Goal: Information Seeking & Learning: Learn about a topic

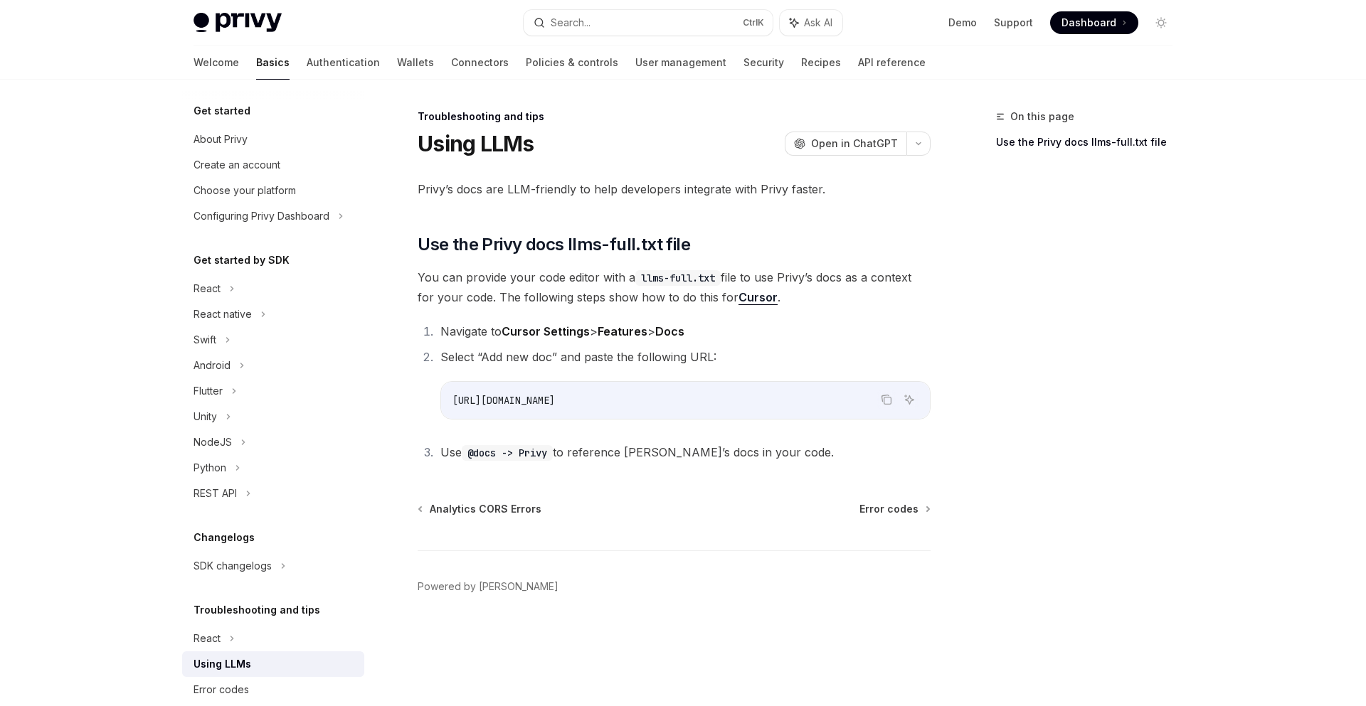
scroll to position [25, 0]
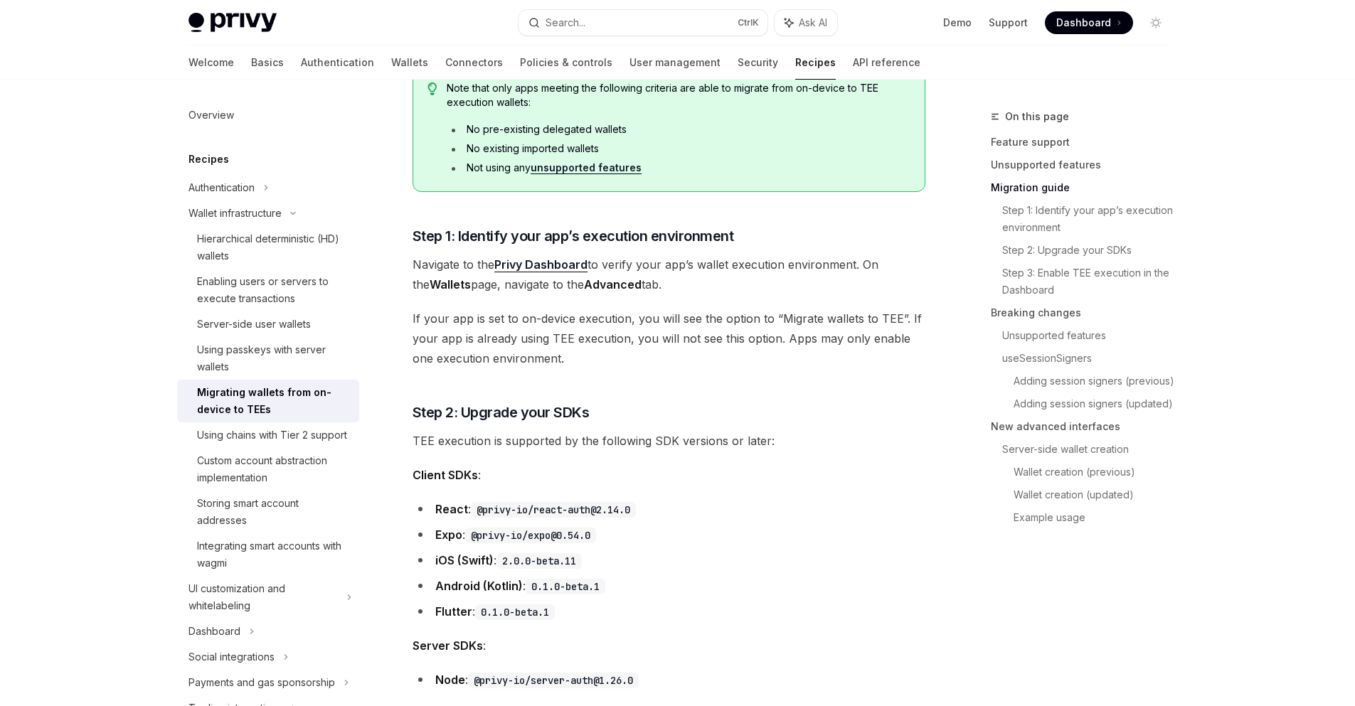
scroll to position [538, 0]
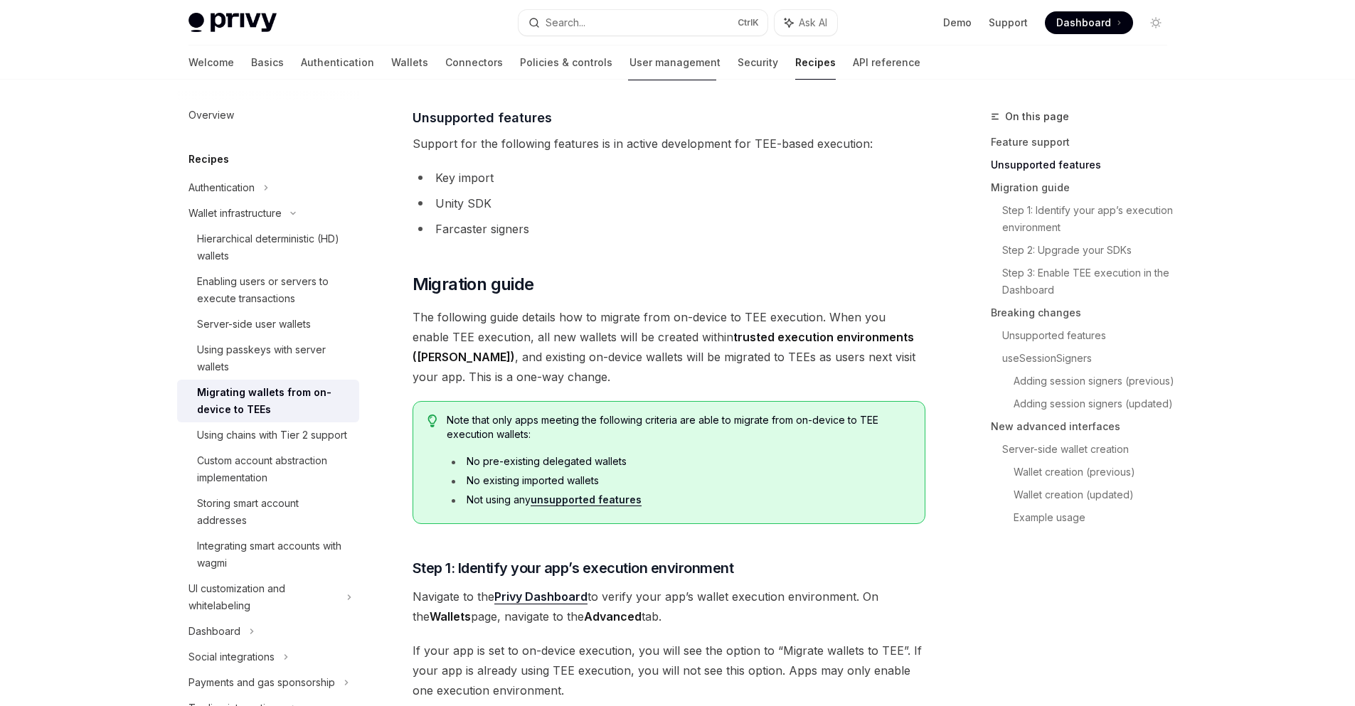
type textarea "*"
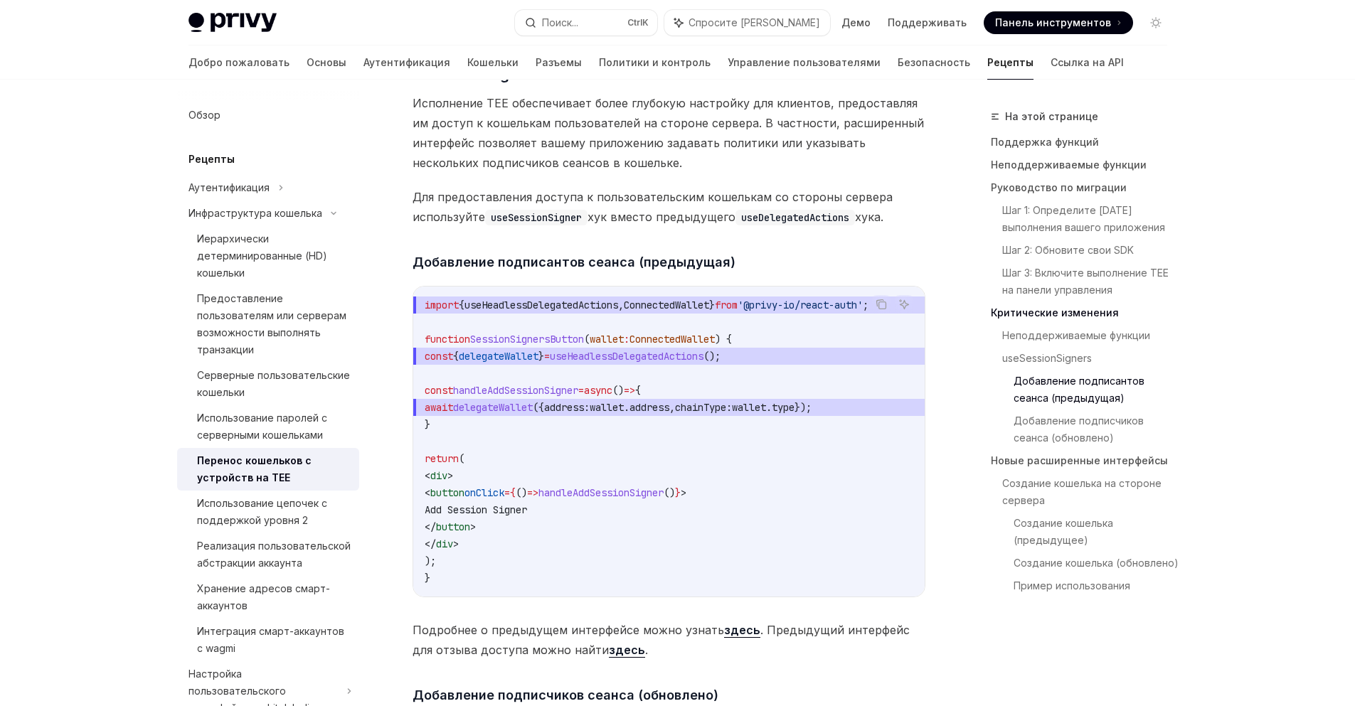
scroll to position [2490, 0]
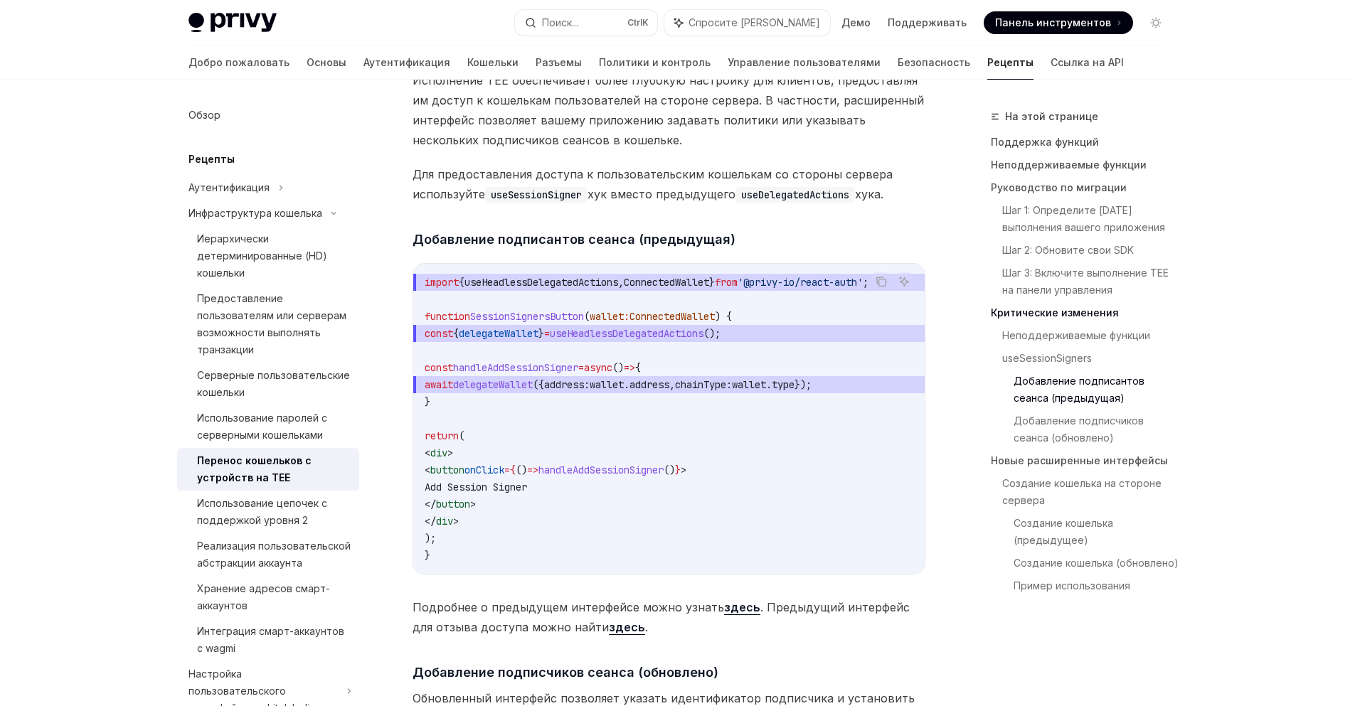
click at [960, 398] on div "На этой странице Поддержка функций Неподдерживаемые функции Руководство по мигр…" at bounding box center [678, 526] width 1002 height 5873
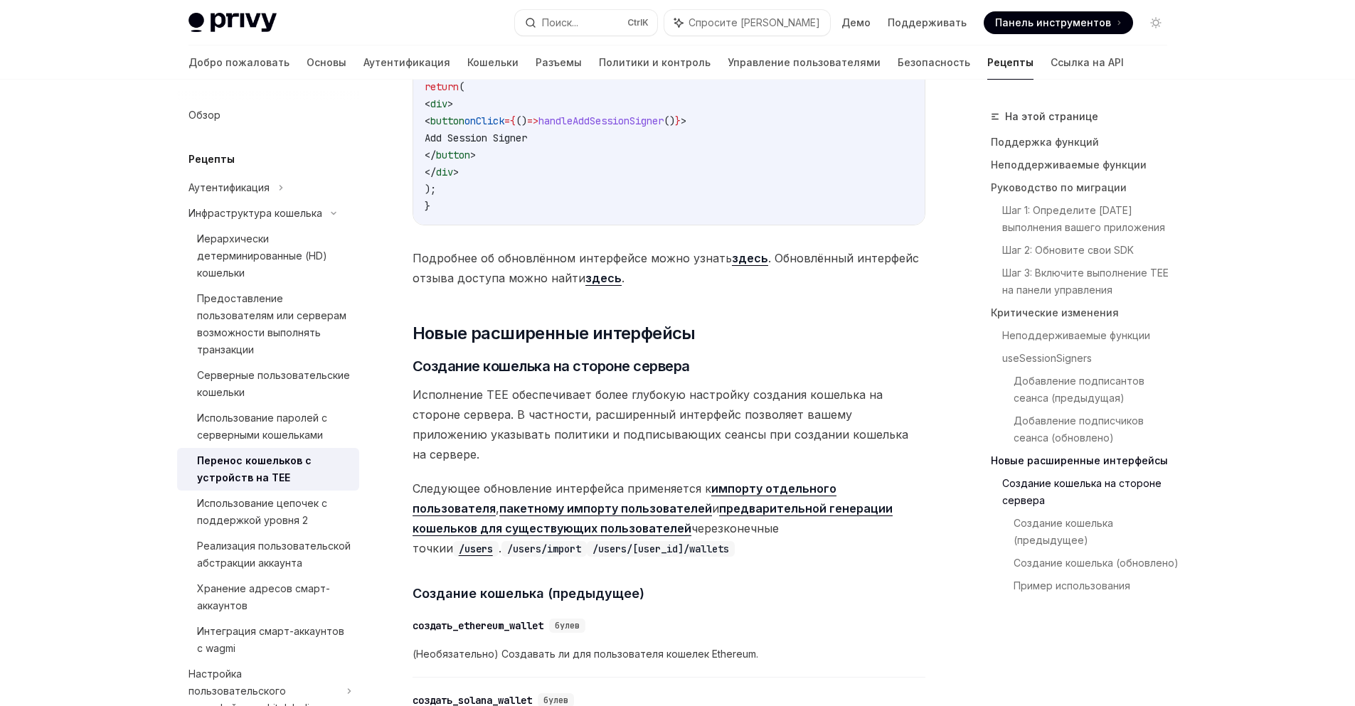
scroll to position [3486, 0]
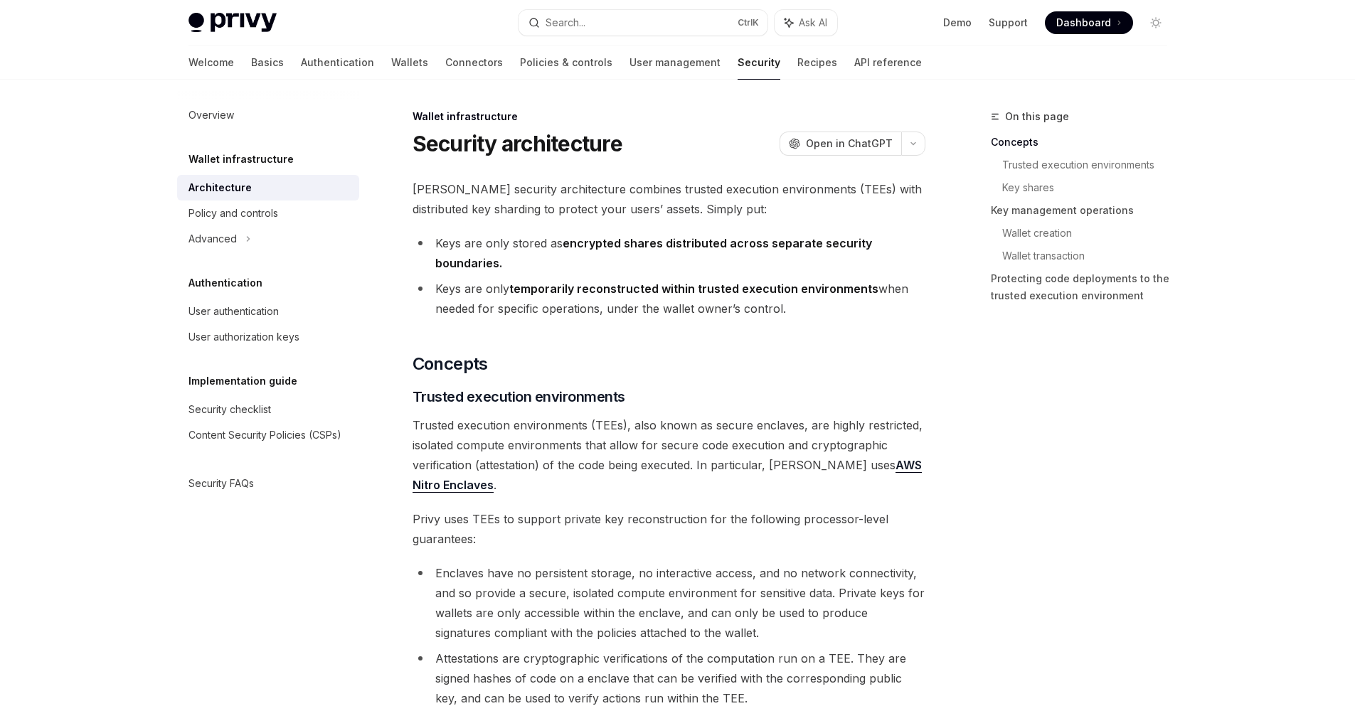
type textarea "*"
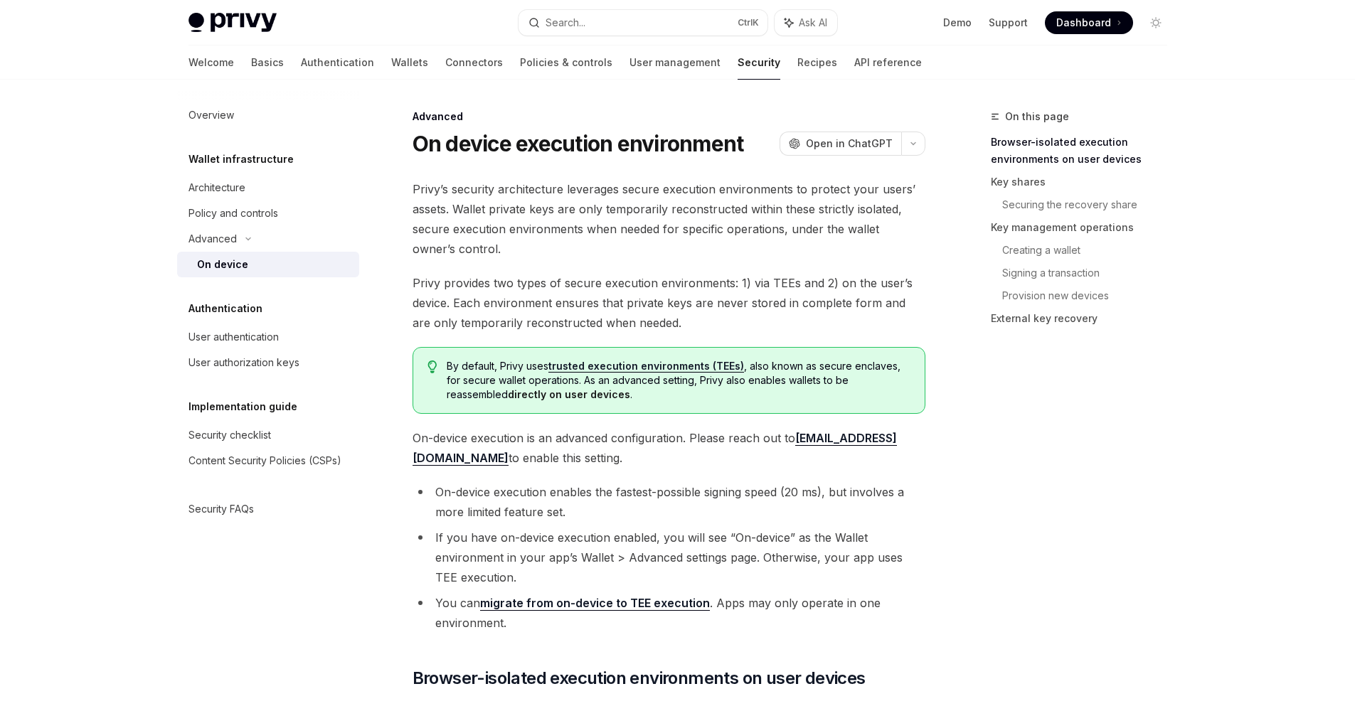
type textarea "*"
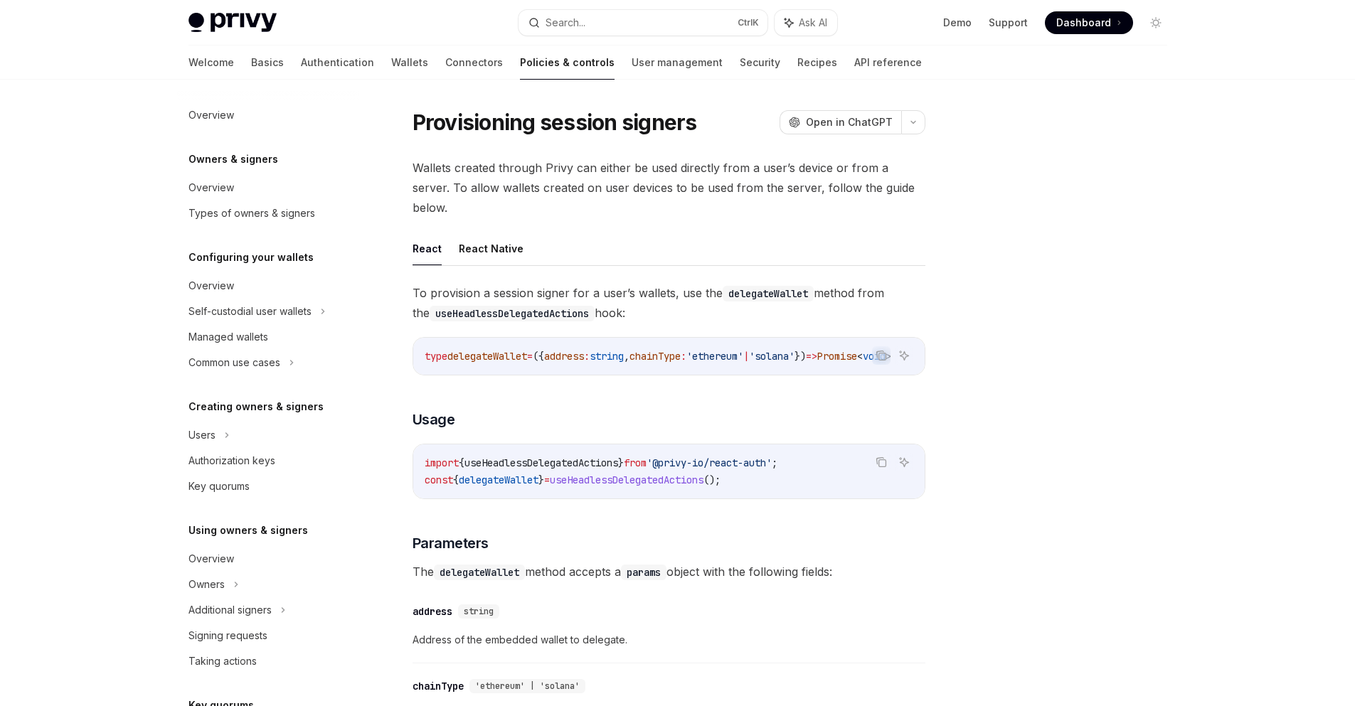
type textarea "*"
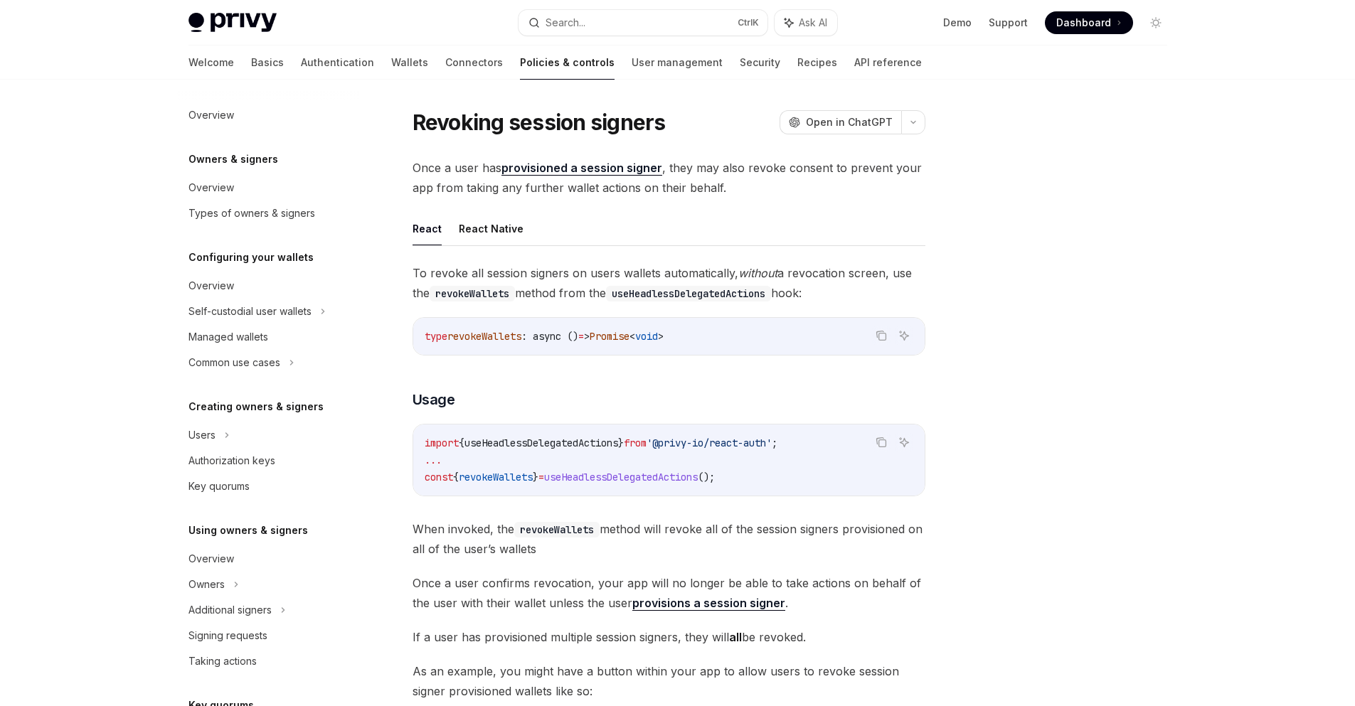
type textarea "*"
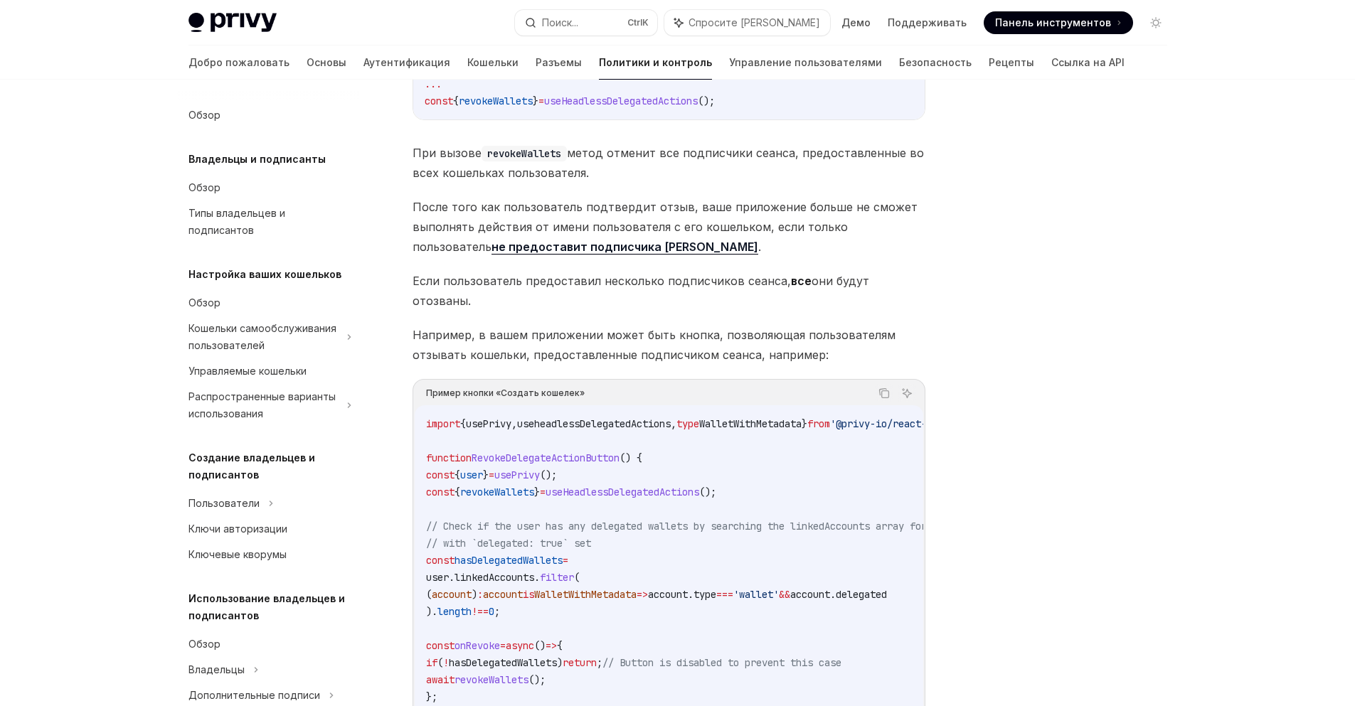
scroll to position [211, 0]
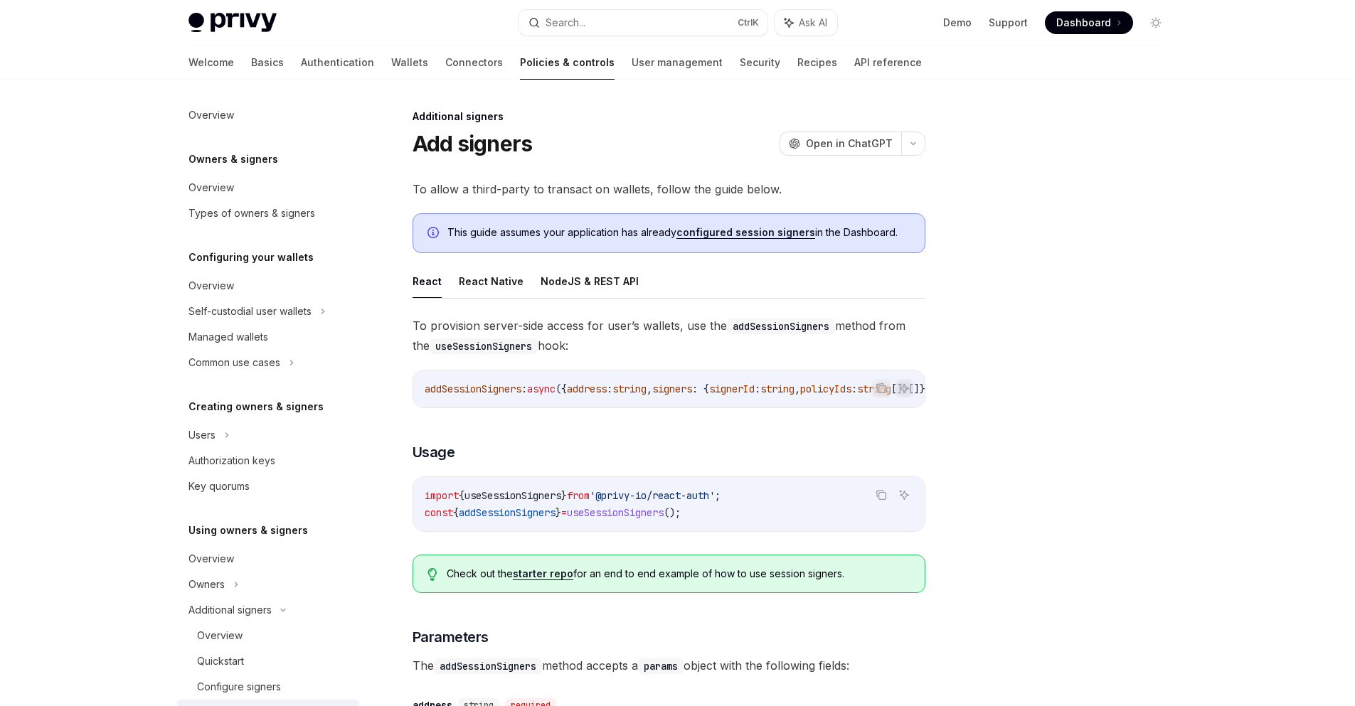
scroll to position [320, 0]
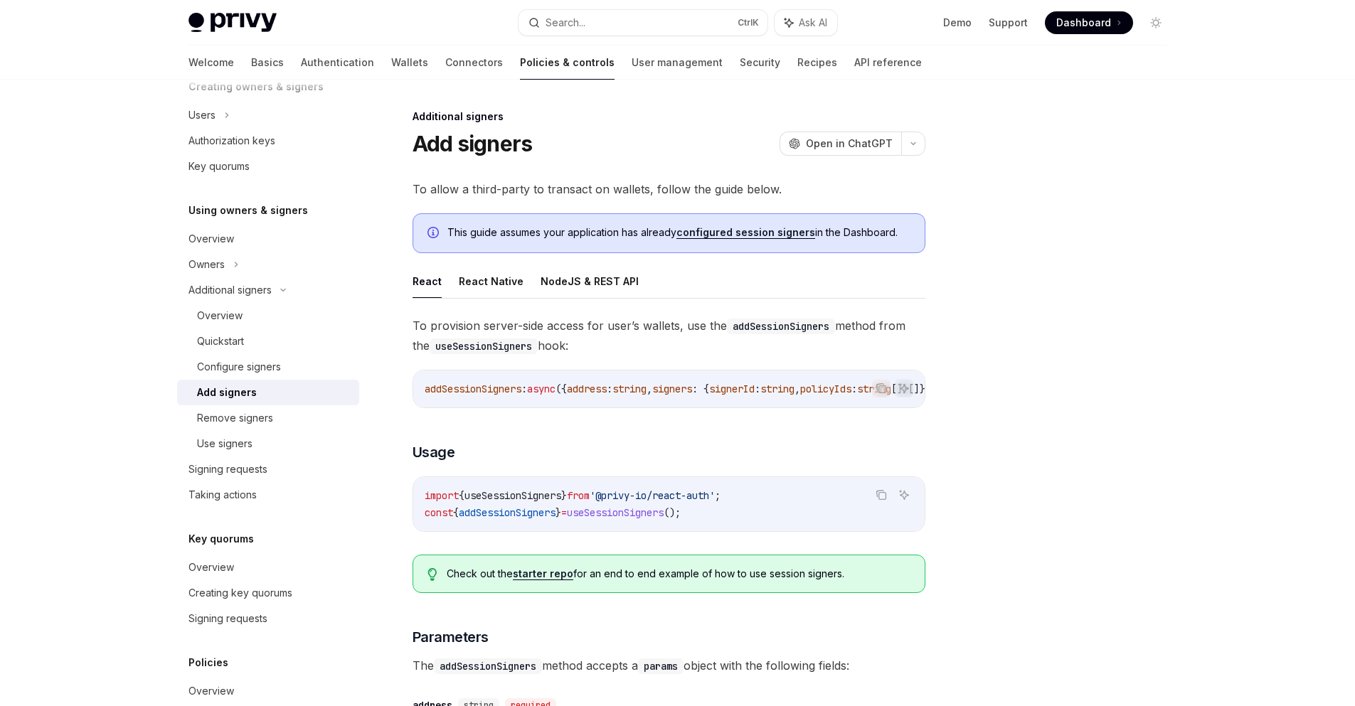
type textarea "*"
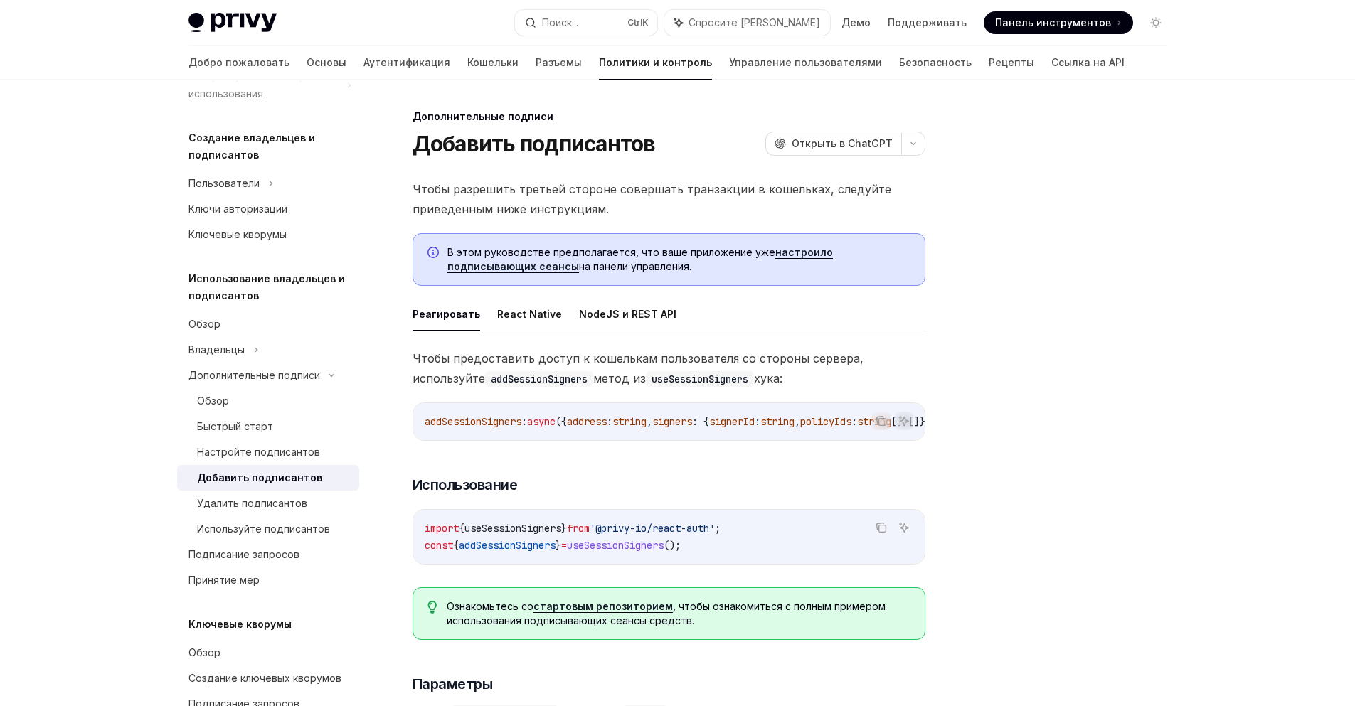
scroll to position [388, 0]
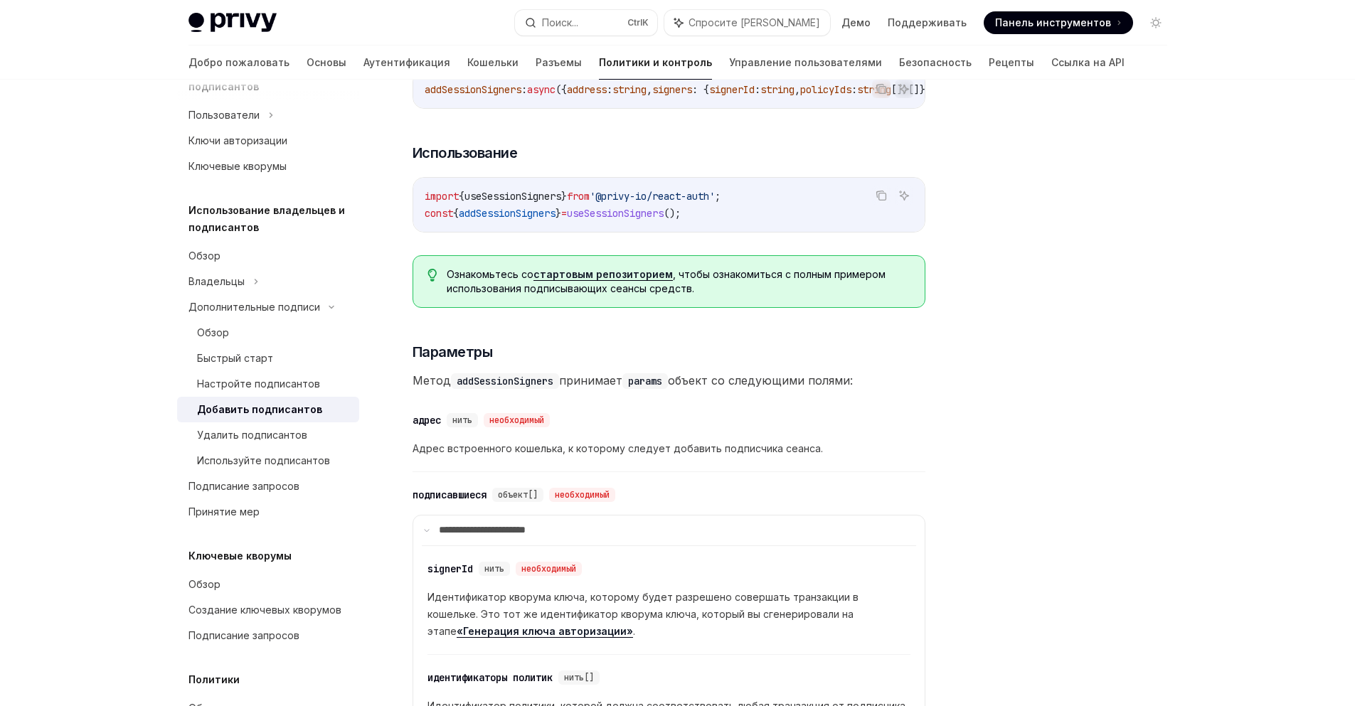
scroll to position [498, 0]
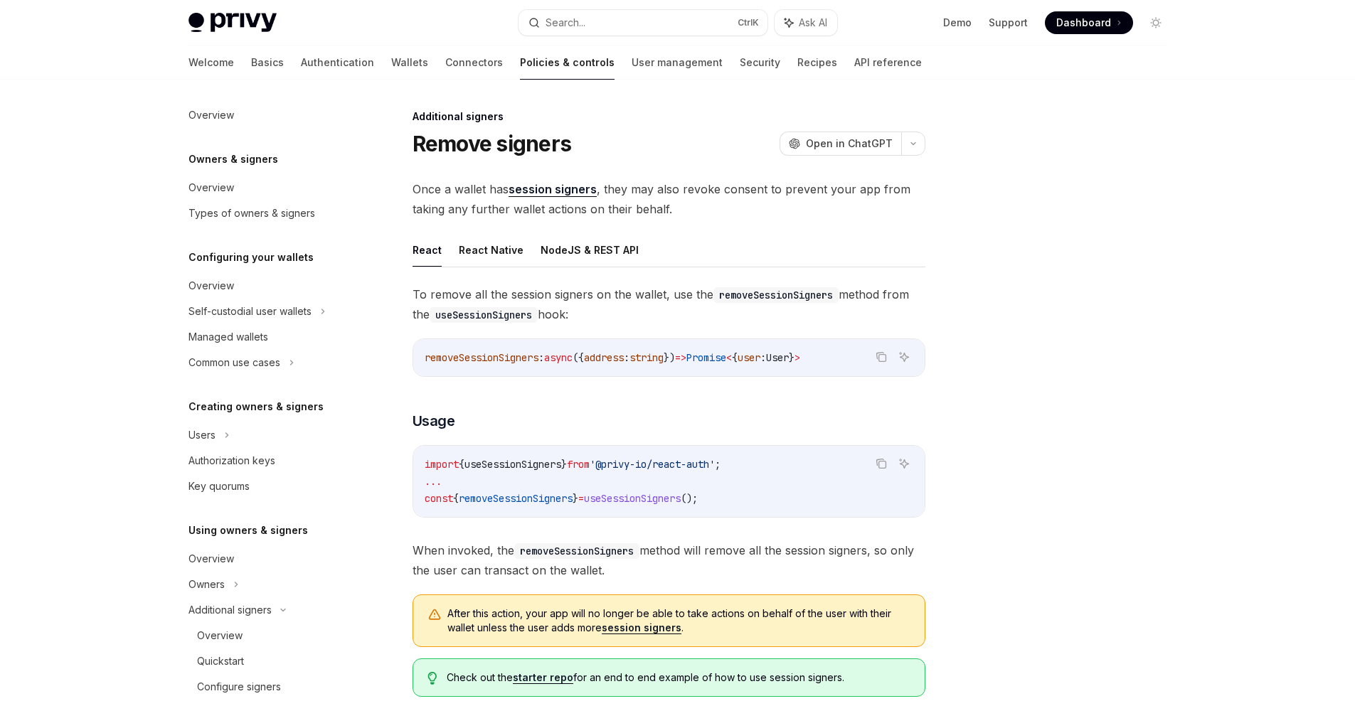
scroll to position [346, 0]
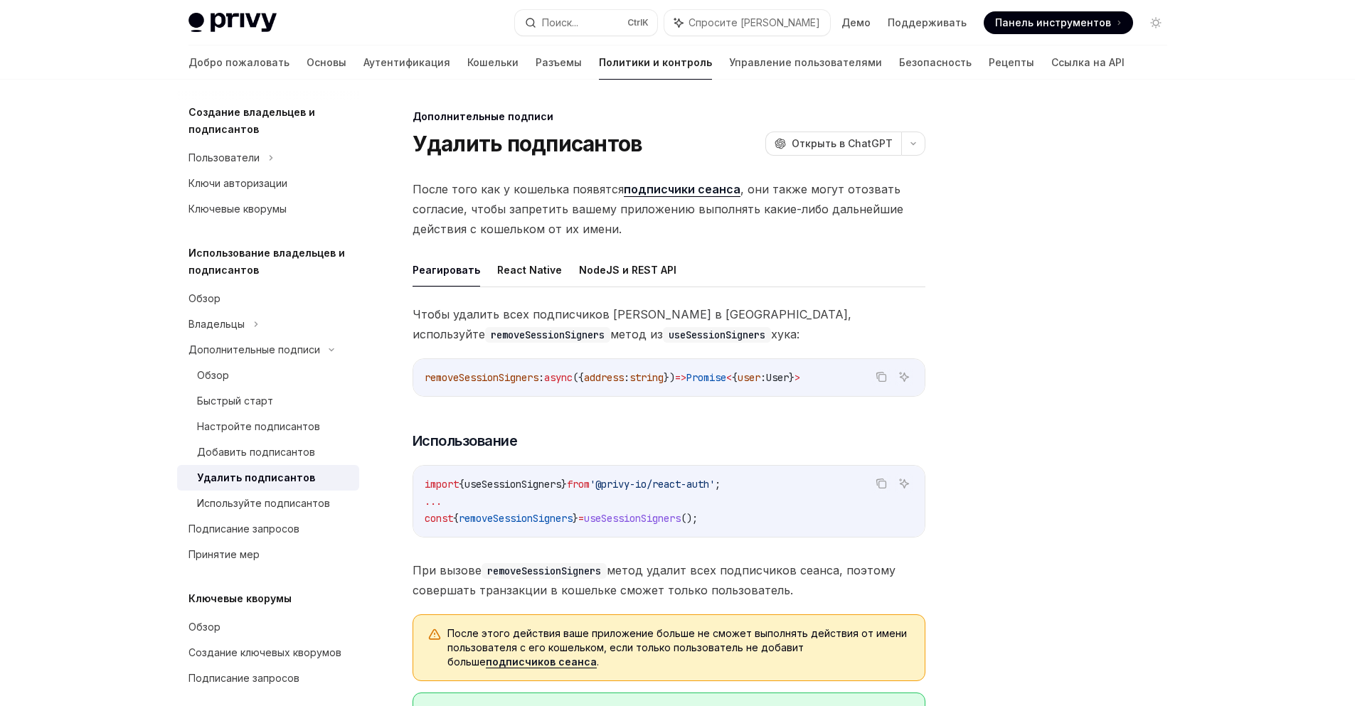
type textarea "*"
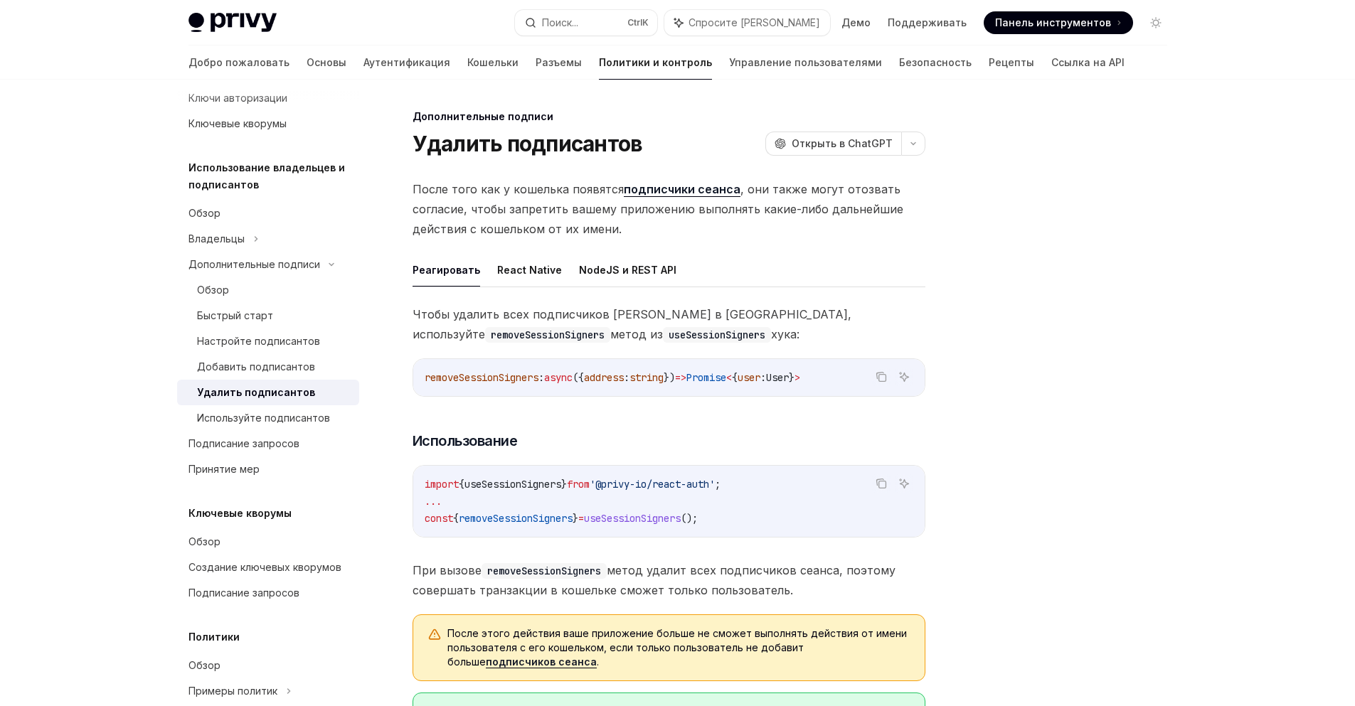
click at [977, 259] on div at bounding box center [1071, 407] width 216 height 598
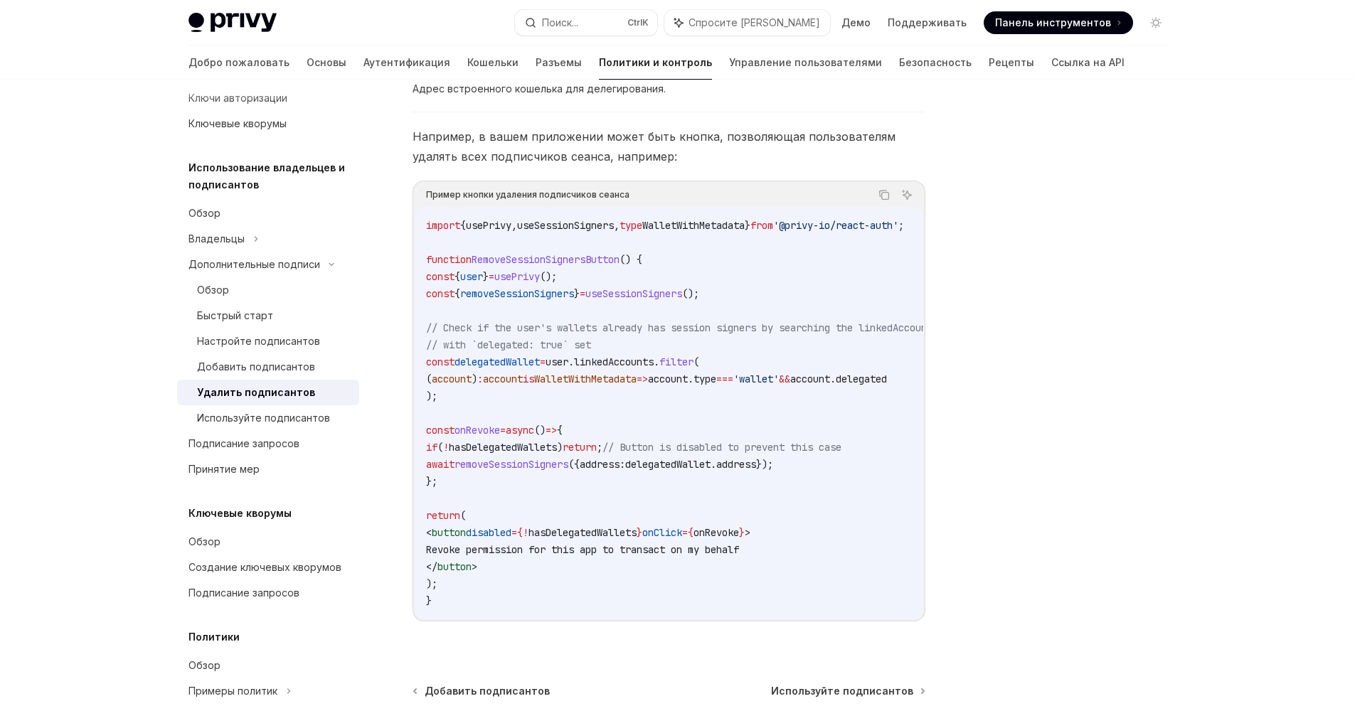
scroll to position [465, 0]
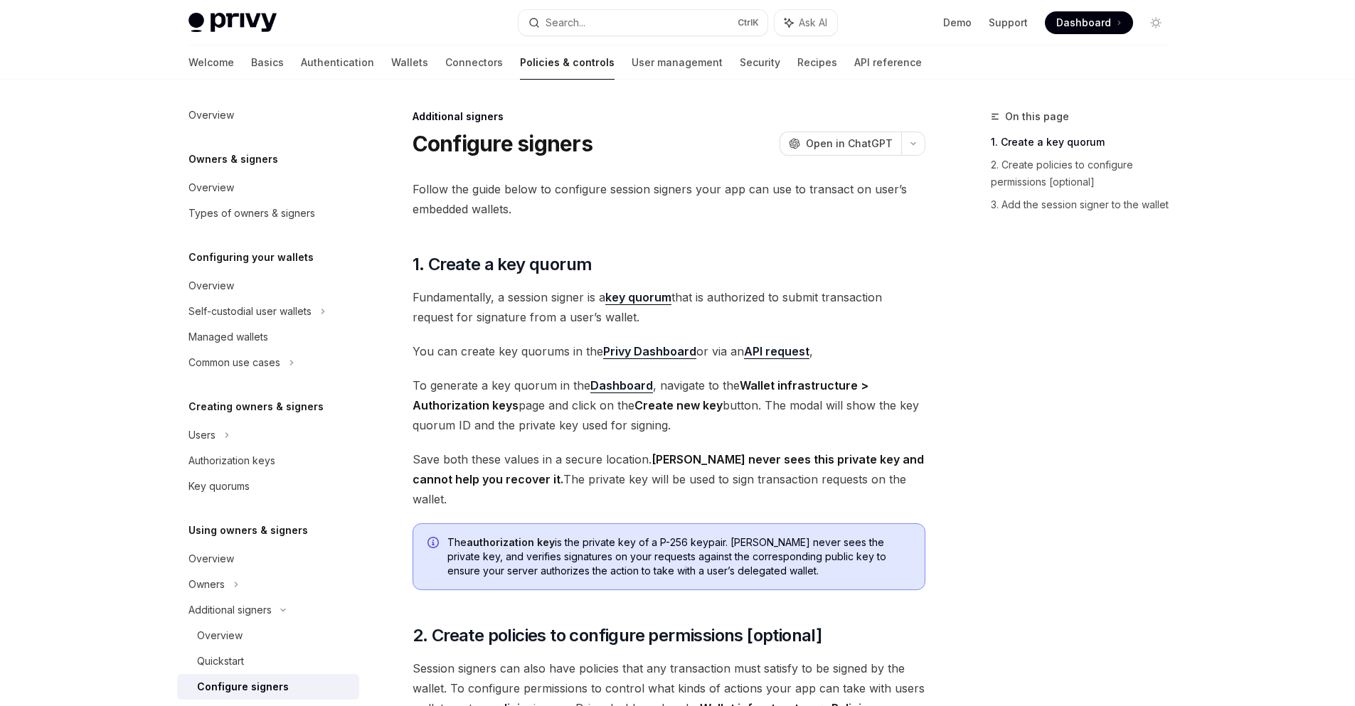
type textarea "*"
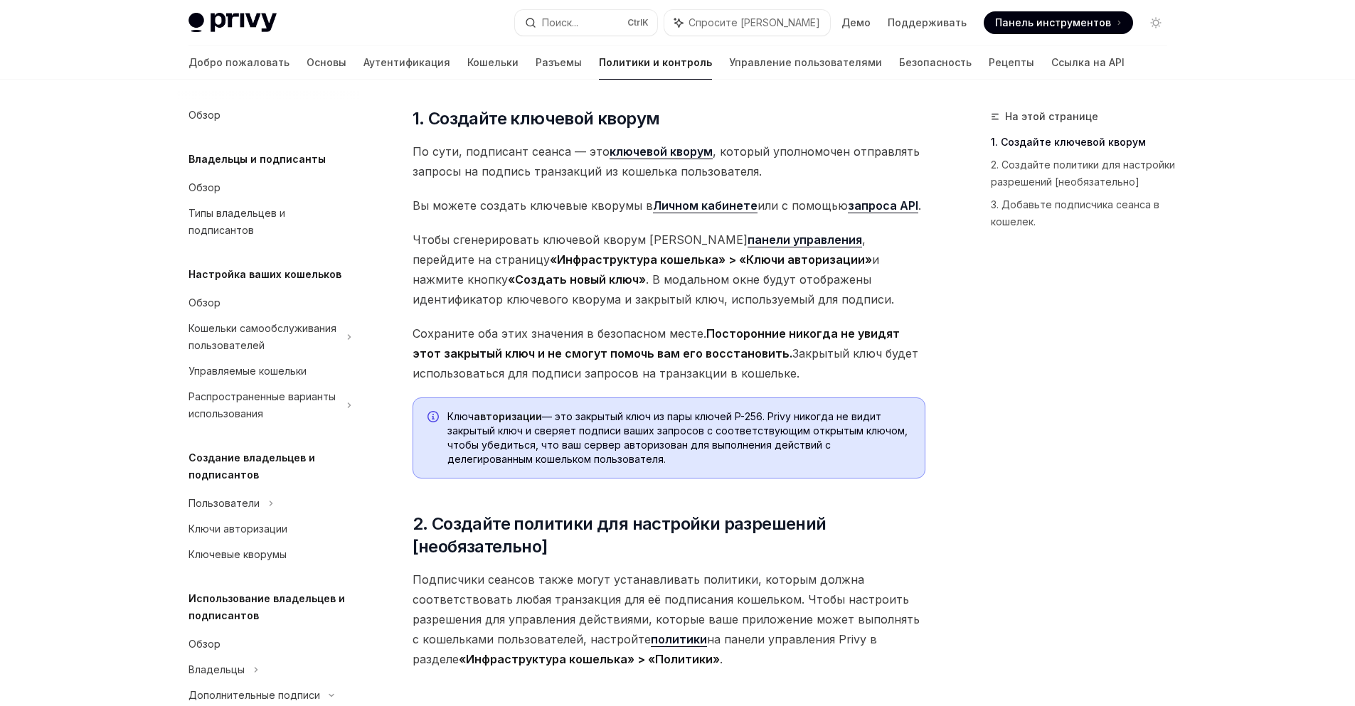
scroll to position [332, 0]
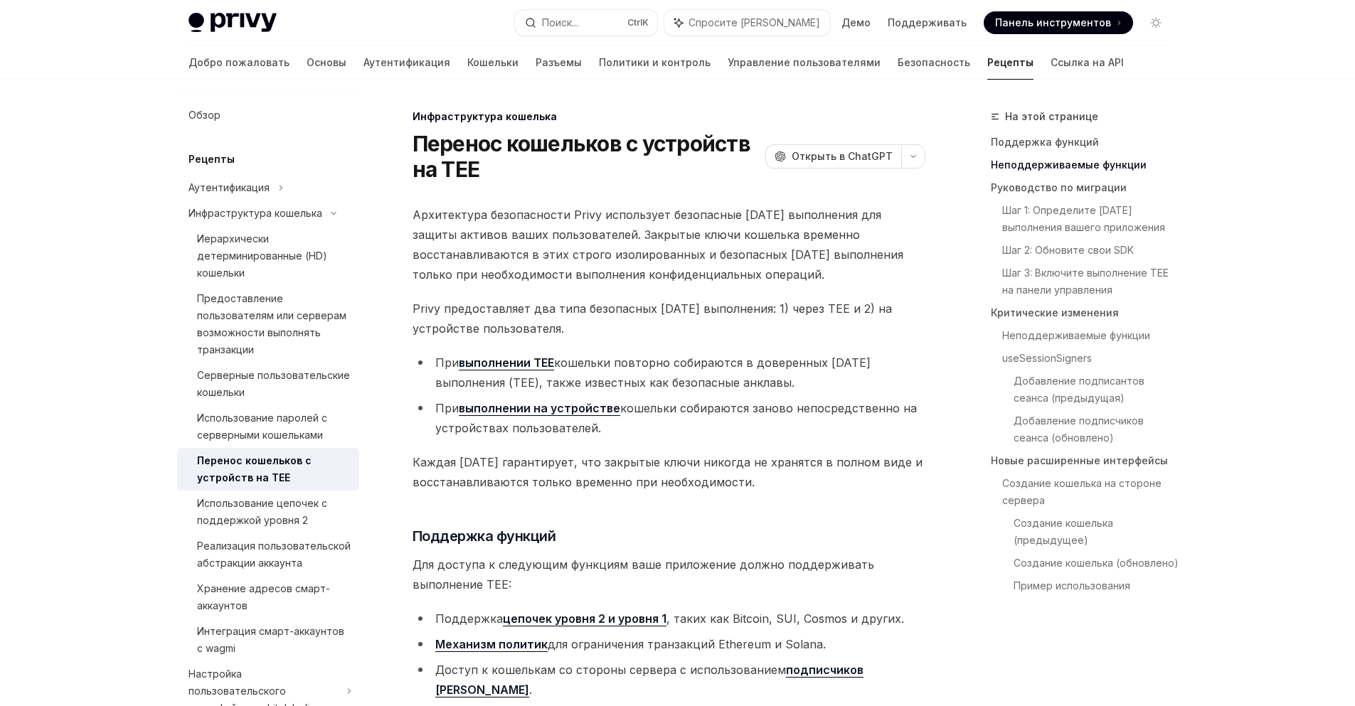
scroll to position [664, 0]
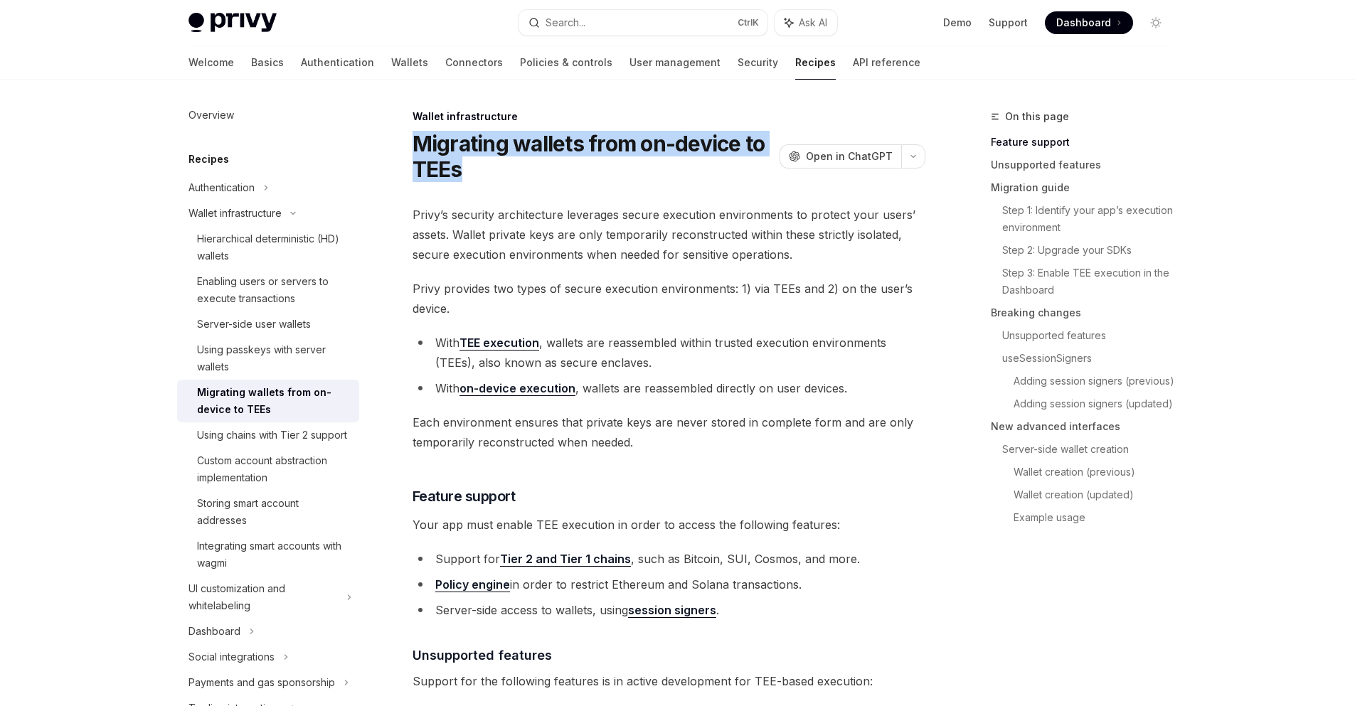
drag, startPoint x: 413, startPoint y: 146, endPoint x: 465, endPoint y: 163, distance: 54.0
click at [465, 163] on h1 "Migrating wallets from on-device to TEEs" at bounding box center [593, 156] width 361 height 51
click at [237, 240] on div "Hierarchical deterministic (HD) wallets" at bounding box center [274, 247] width 154 height 34
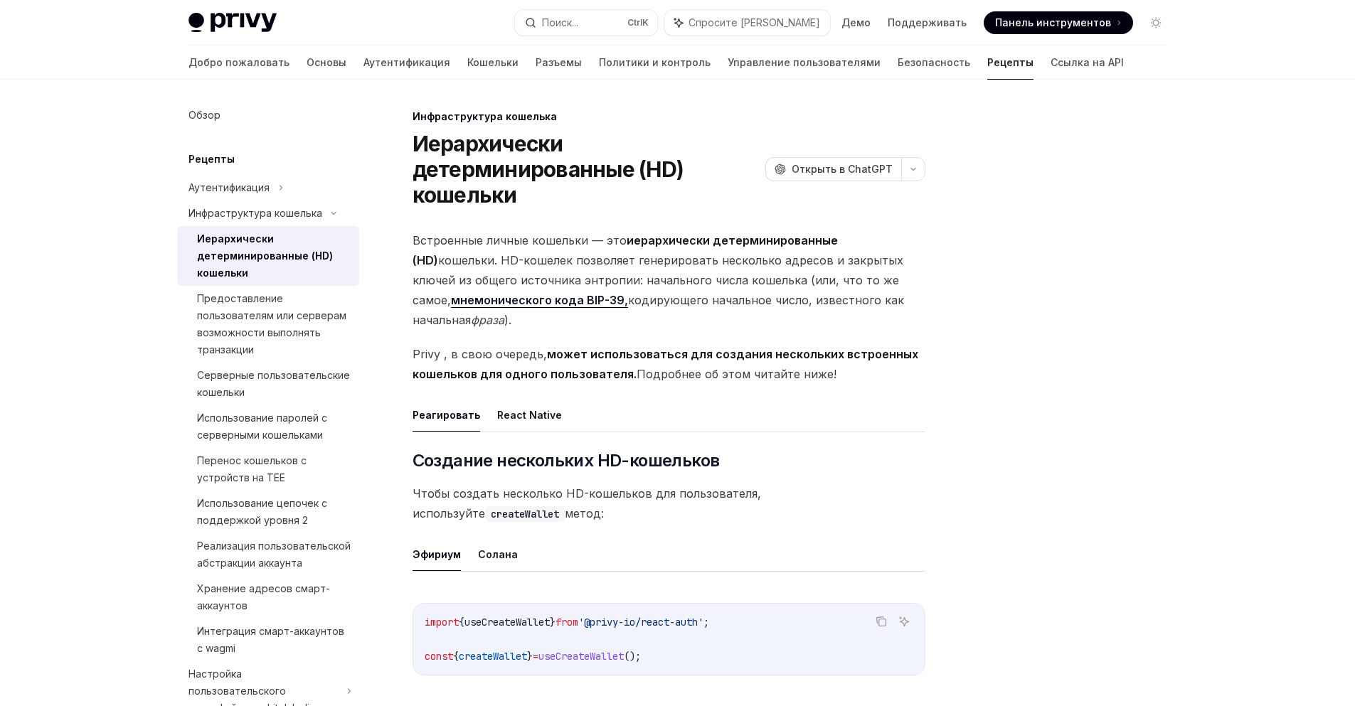
click at [1059, 282] on div at bounding box center [1071, 407] width 216 height 598
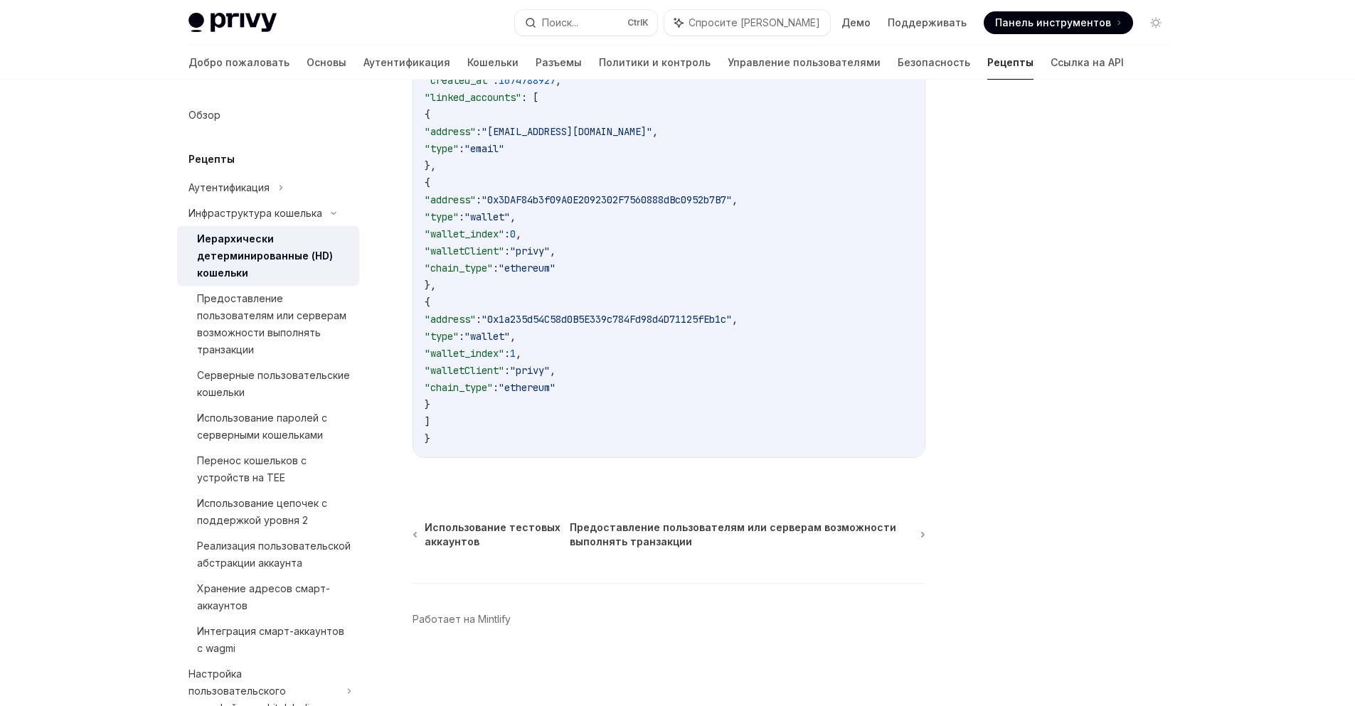
scroll to position [5052, 0]
click at [233, 460] on font "Перенос кошельков с устройств на TEE" at bounding box center [252, 469] width 110 height 29
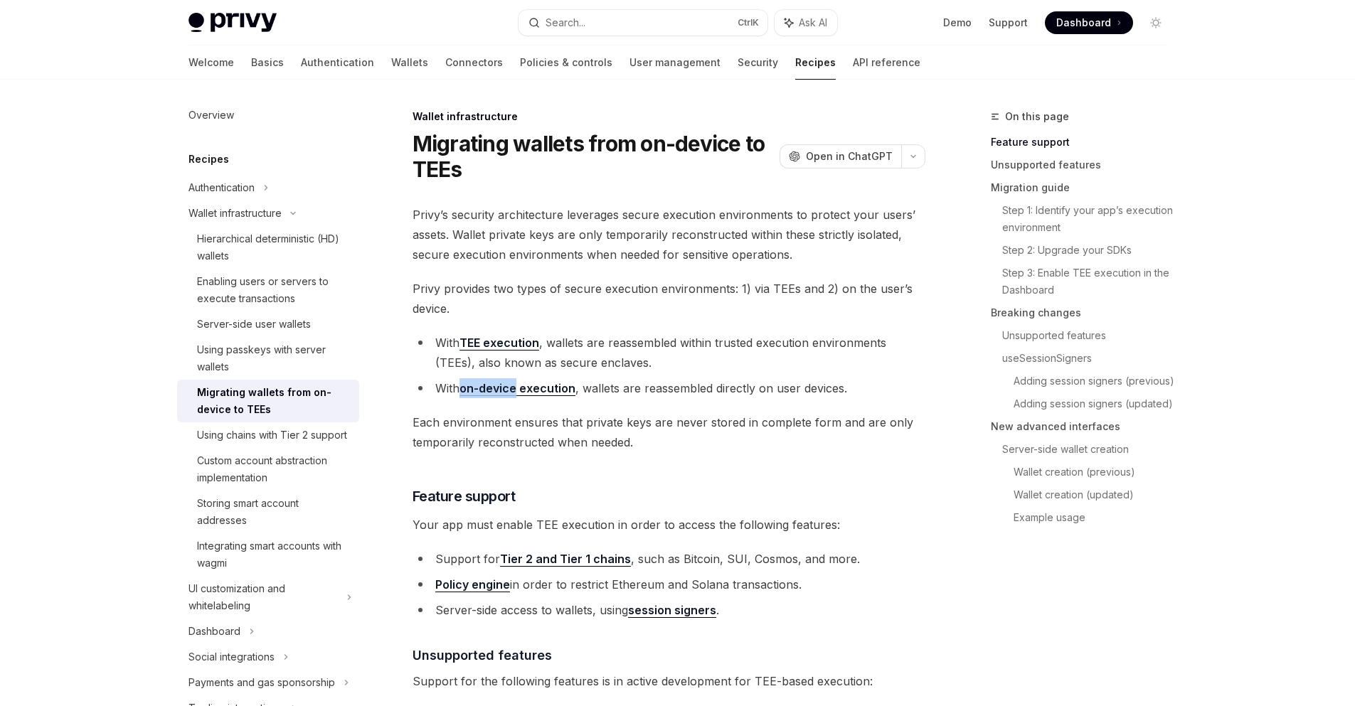
drag, startPoint x: 462, startPoint y: 389, endPoint x: 517, endPoint y: 388, distance: 55.5
click at [517, 388] on li "With on-device execution , wallets are reassembled directly on user devices." at bounding box center [669, 388] width 513 height 20
copy link "on-device"
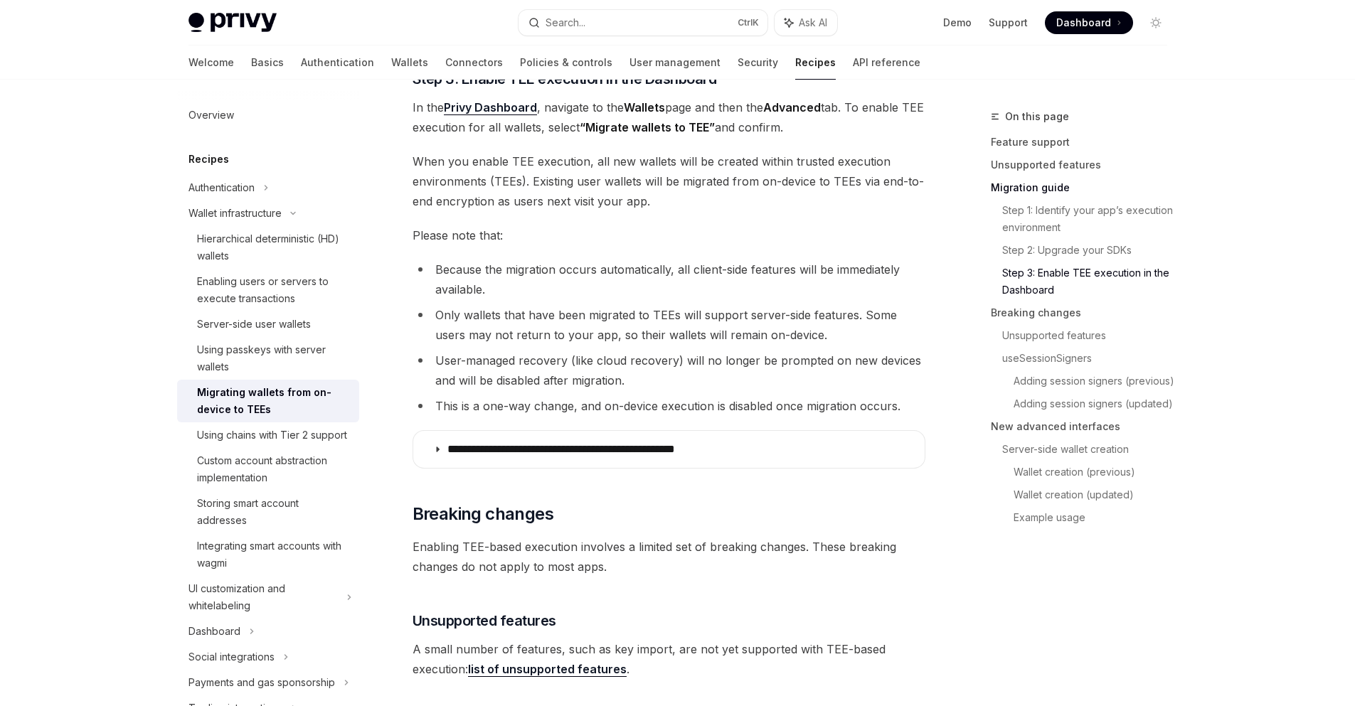
scroll to position [1494, 0]
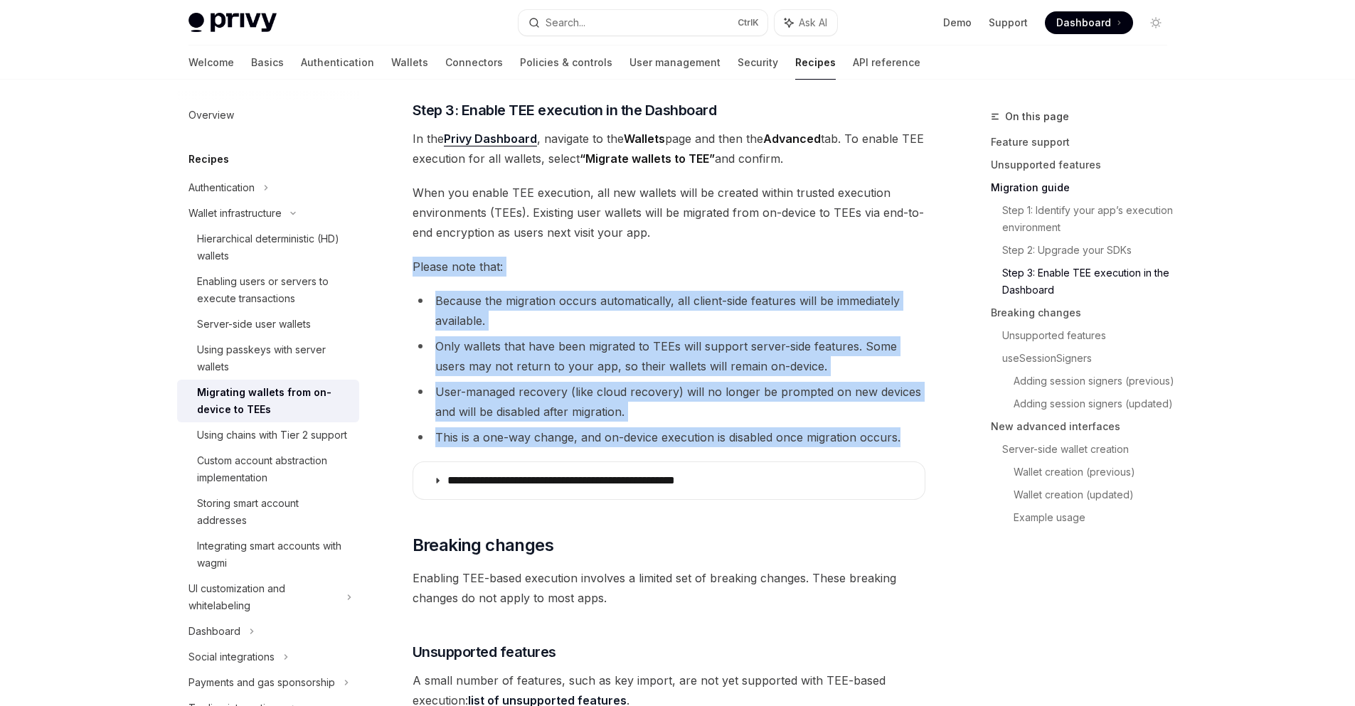
drag, startPoint x: 400, startPoint y: 258, endPoint x: 905, endPoint y: 427, distance: 532.5
copy div "Please note that: Because the migration occurs automatically, all client-side f…"
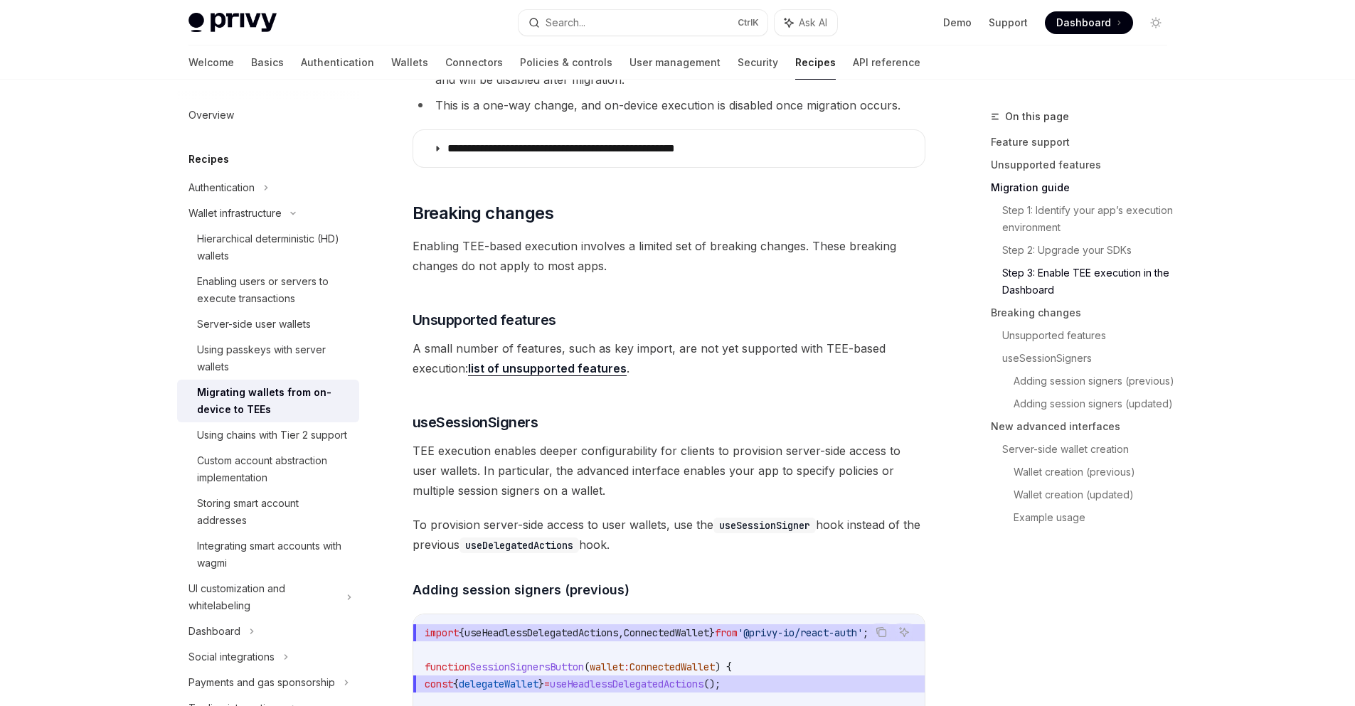
click at [648, 263] on span "Enabling TEE-based execution involves a limited set of breaking changes. These …" at bounding box center [669, 256] width 513 height 40
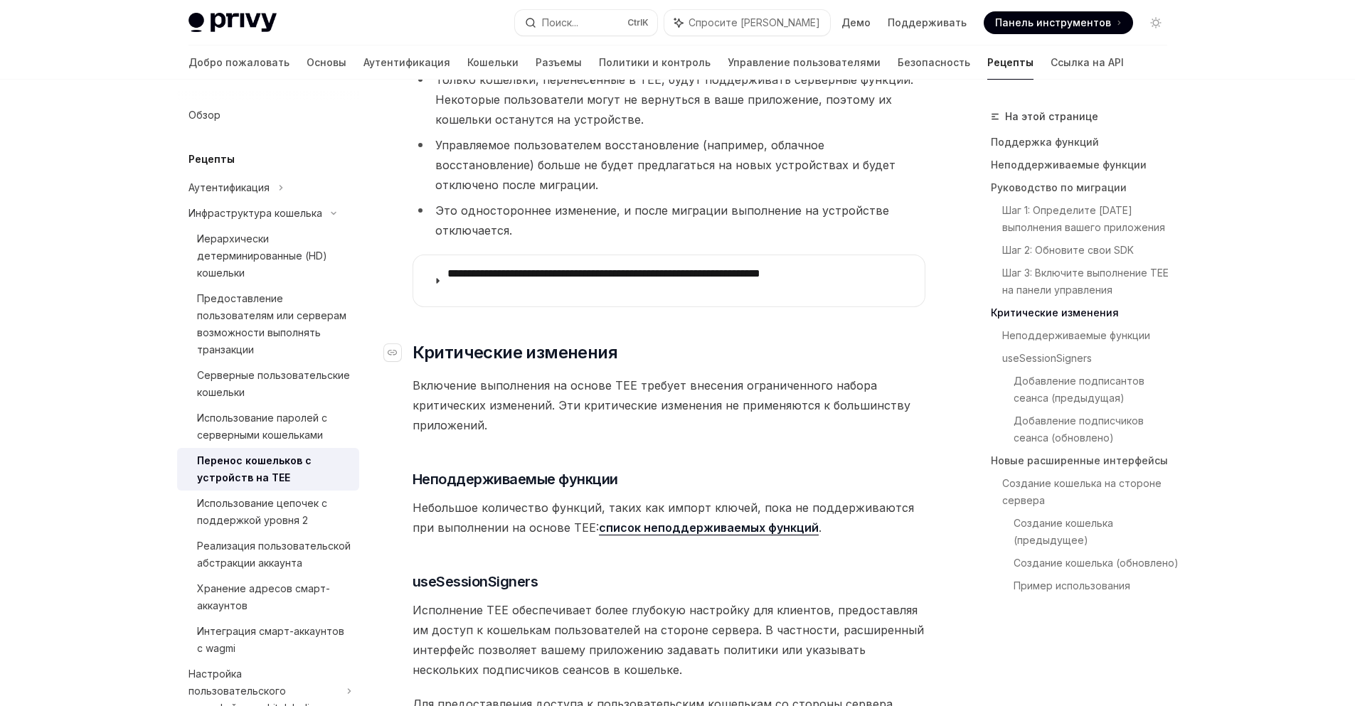
scroll to position [1992, 0]
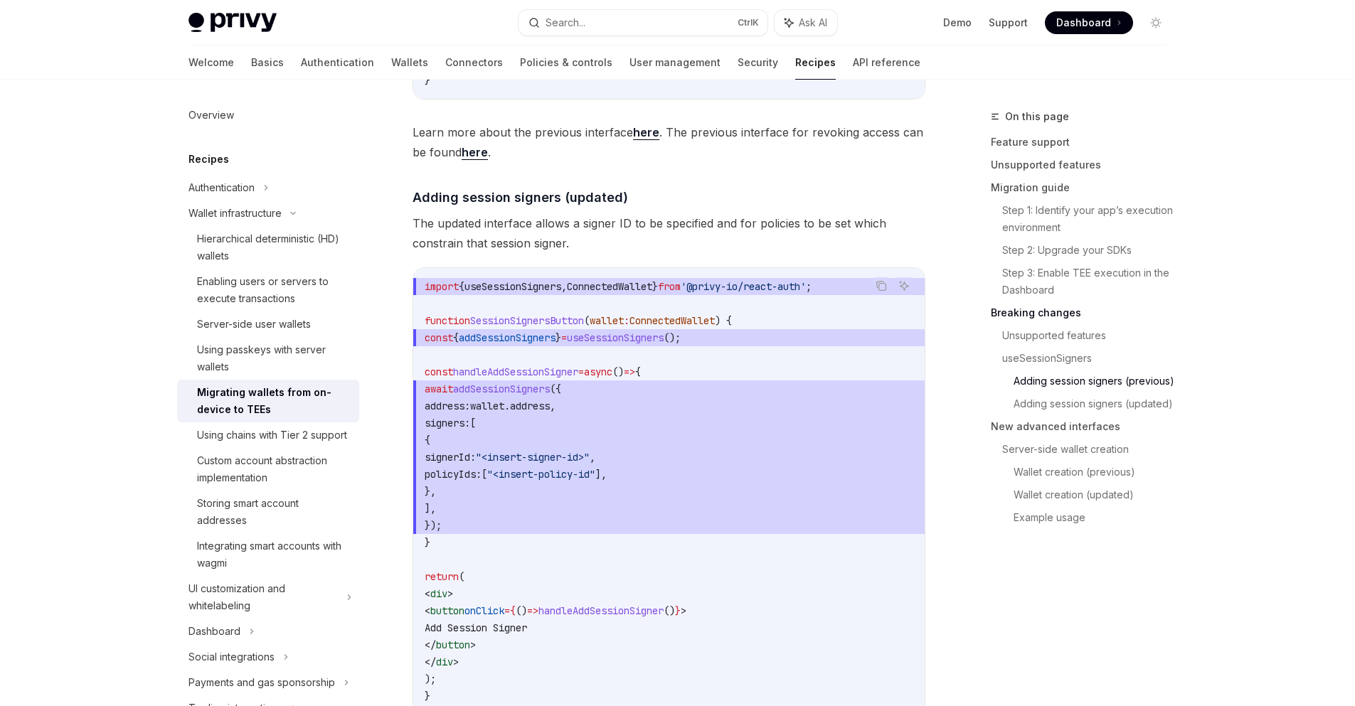
scroll to position [2684, 0]
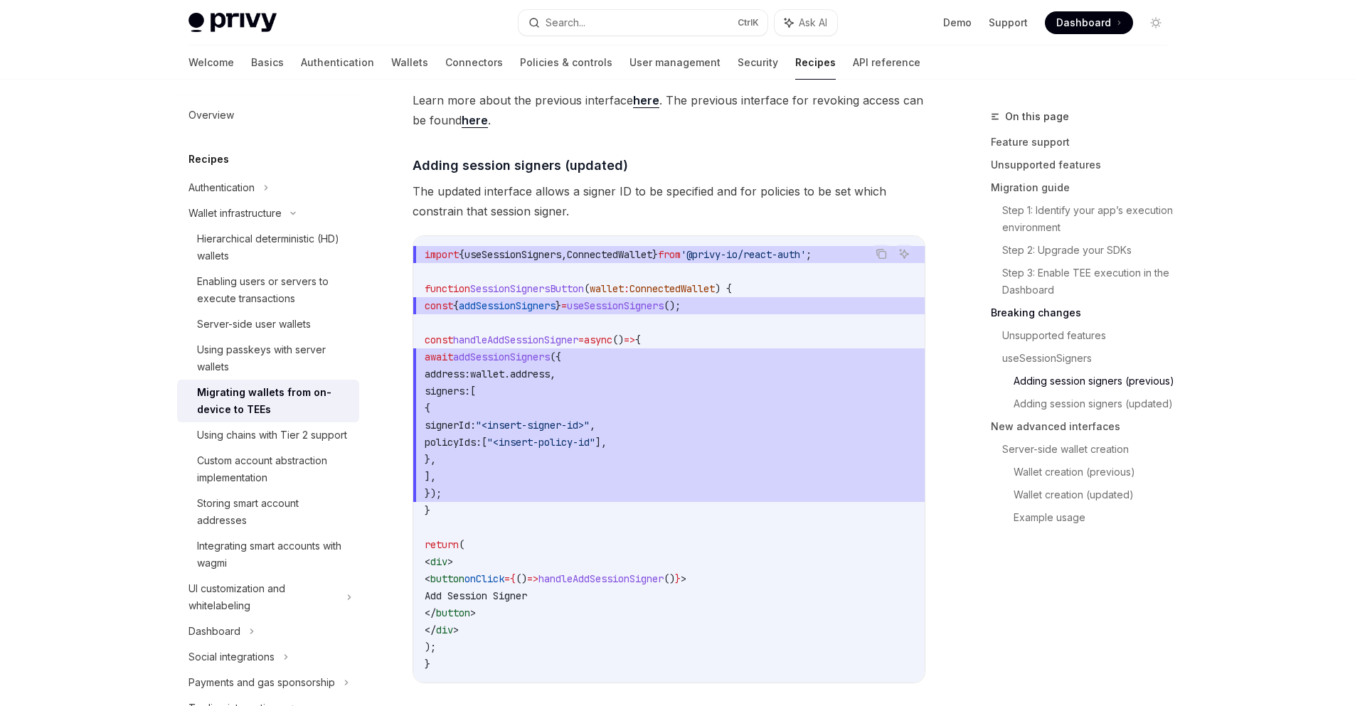
drag, startPoint x: 486, startPoint y: 362, endPoint x: 583, endPoint y: 359, distance: 97.5
click at [550, 359] on span "addSessionSigners" at bounding box center [501, 357] width 97 height 13
copy span "addSessionSigners"
drag, startPoint x: 497, startPoint y: 451, endPoint x: 550, endPoint y: 445, distance: 53.7
click at [482, 445] on span "policyIds:" at bounding box center [453, 442] width 57 height 13
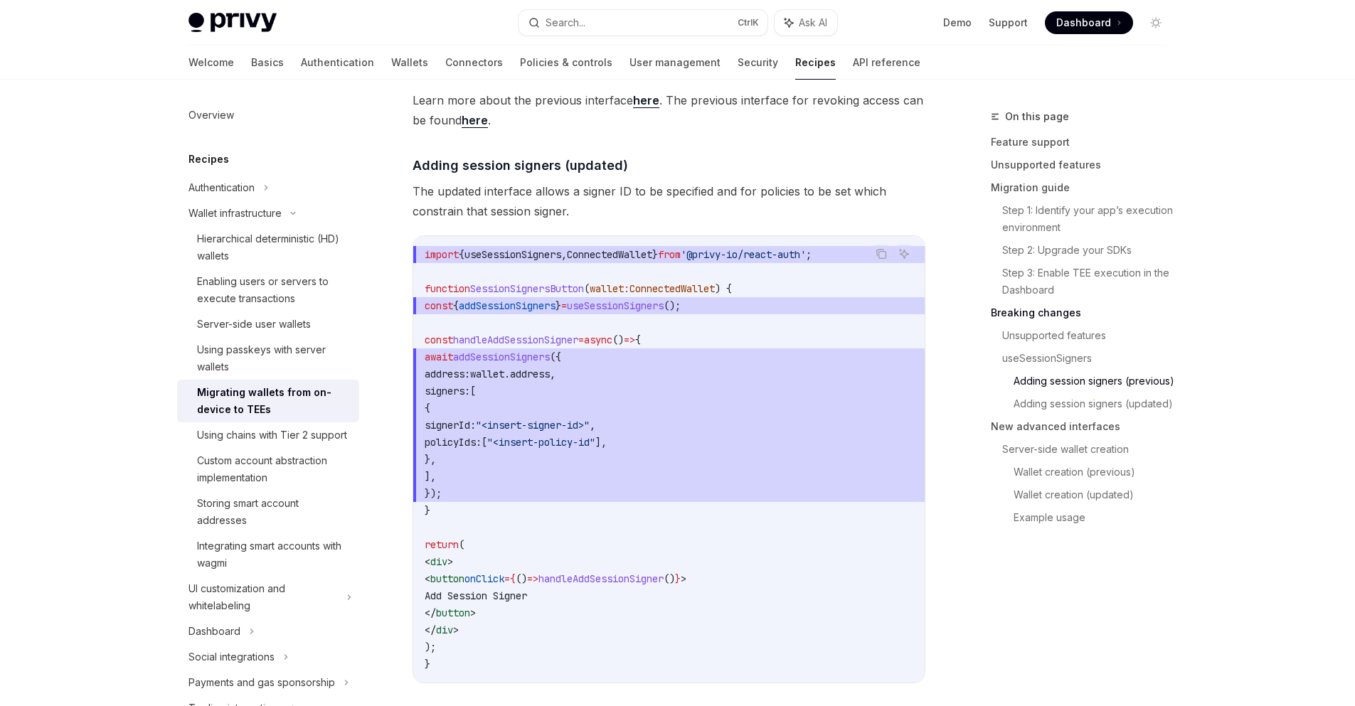
copy span "policyIds"
click at [936, 463] on div "On this page Feature support Unsupported features Migration guide Step 1: Ident…" at bounding box center [678, 121] width 1002 height 5452
click at [239, 320] on div "Server-side user wallets" at bounding box center [254, 324] width 114 height 17
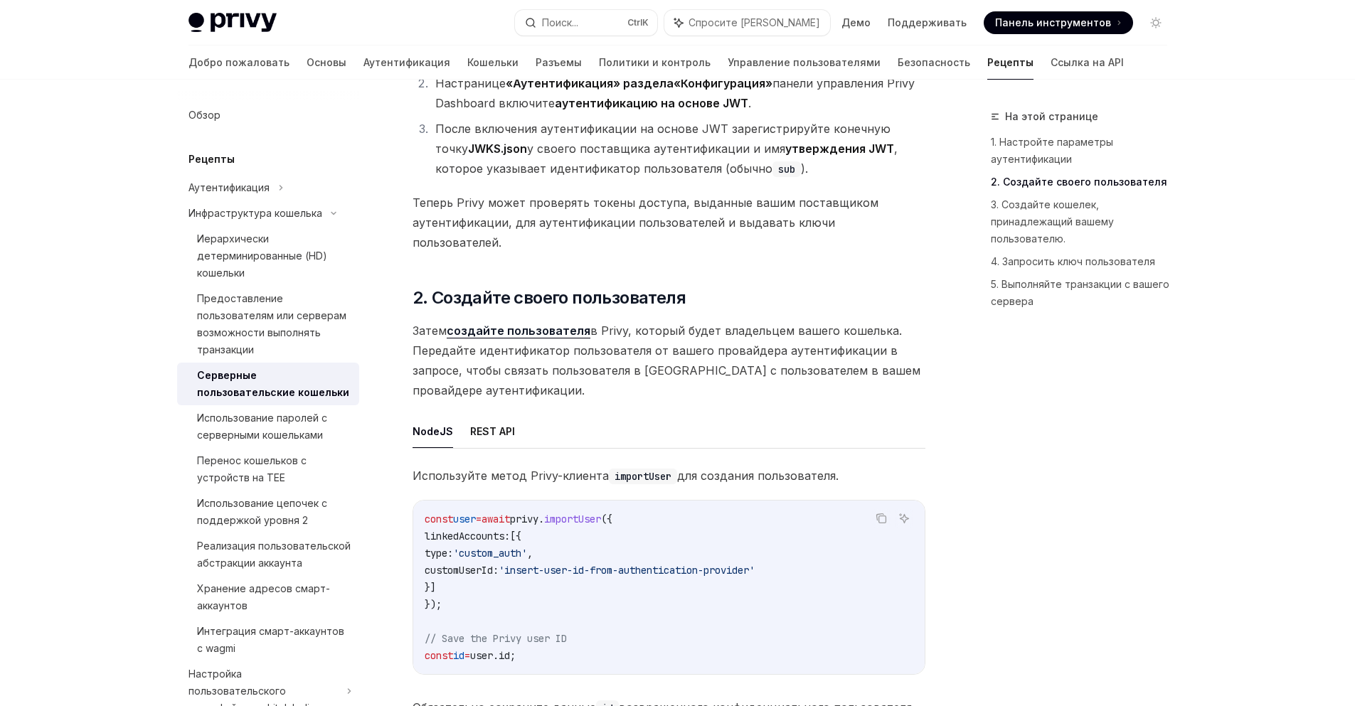
scroll to position [1328, 0]
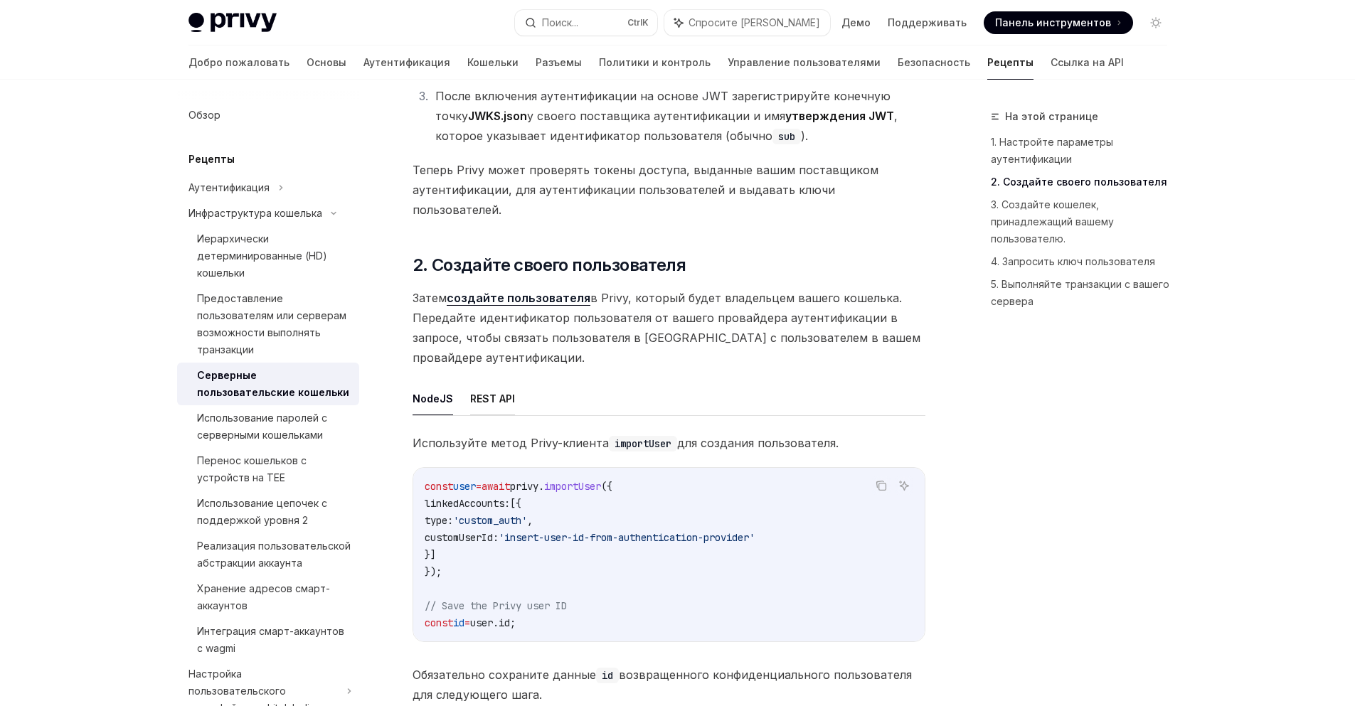
click at [482, 393] on font "REST API" at bounding box center [492, 399] width 45 height 12
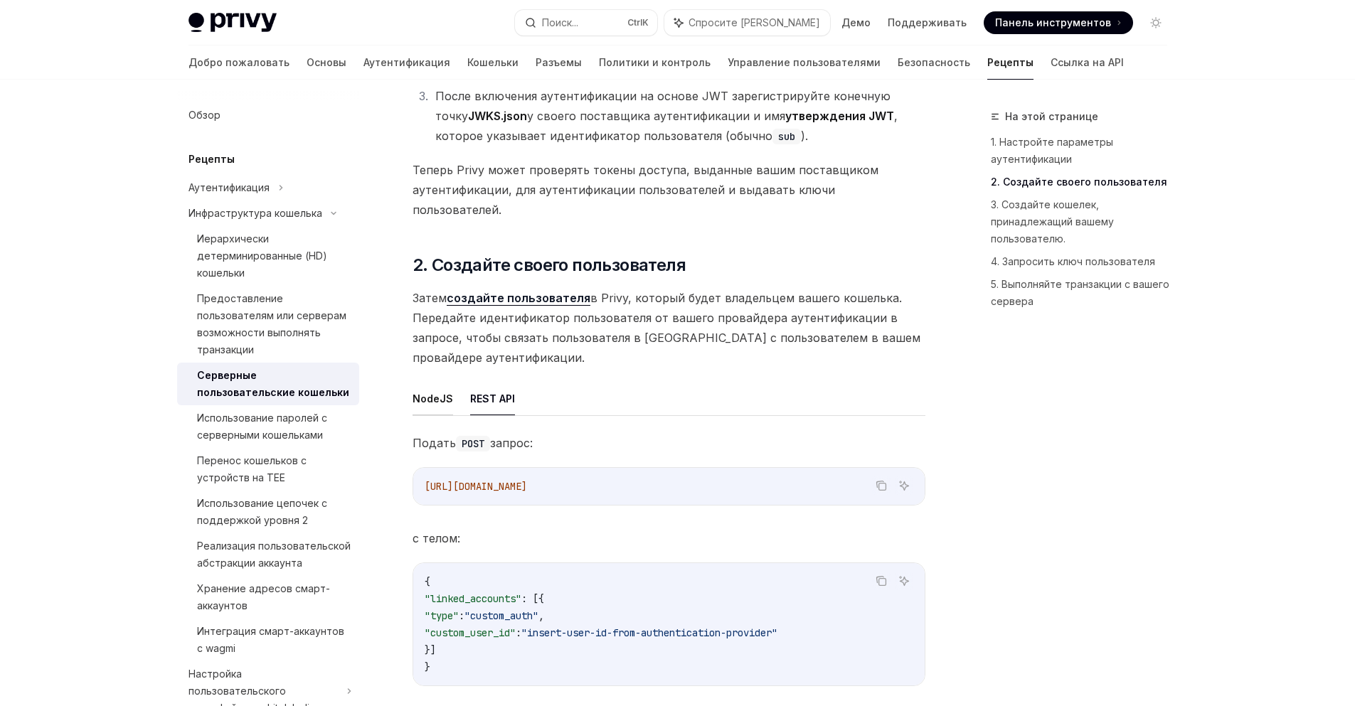
click at [431, 393] on font "NodeJS" at bounding box center [433, 399] width 41 height 12
type textarea "*"
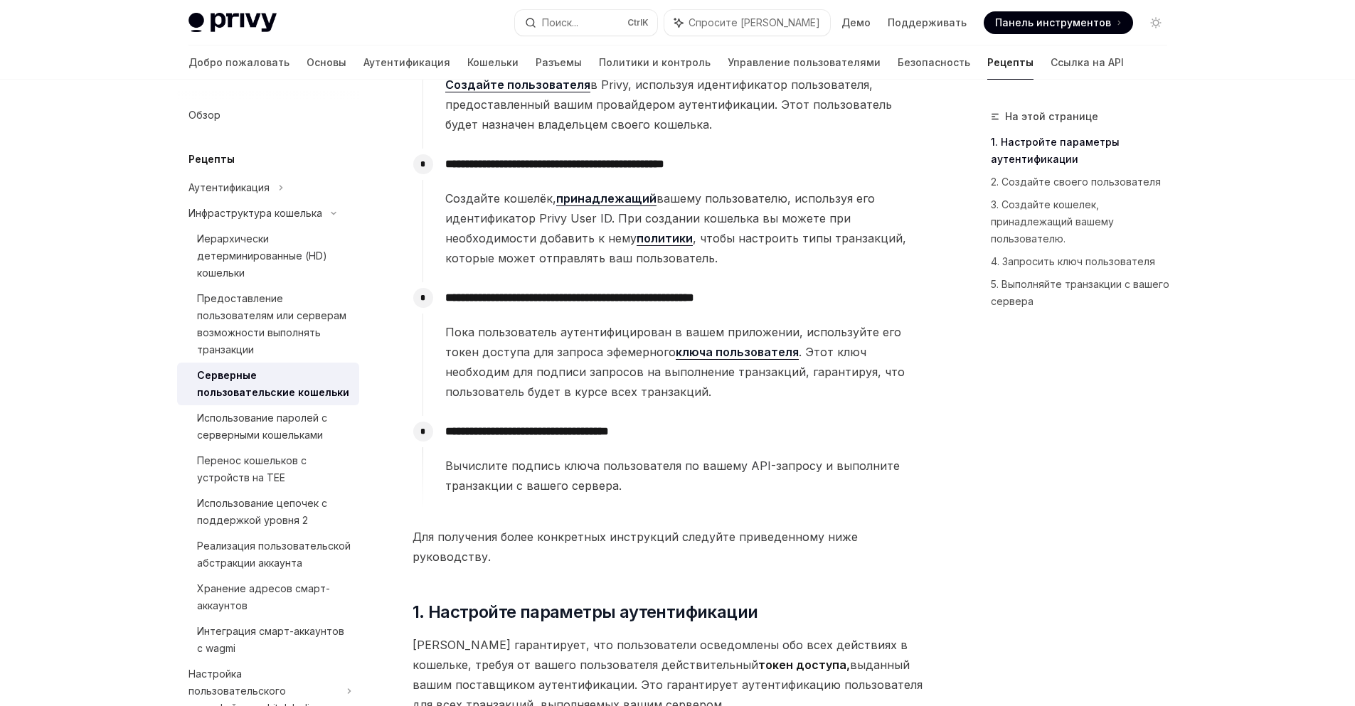
scroll to position [498, 0]
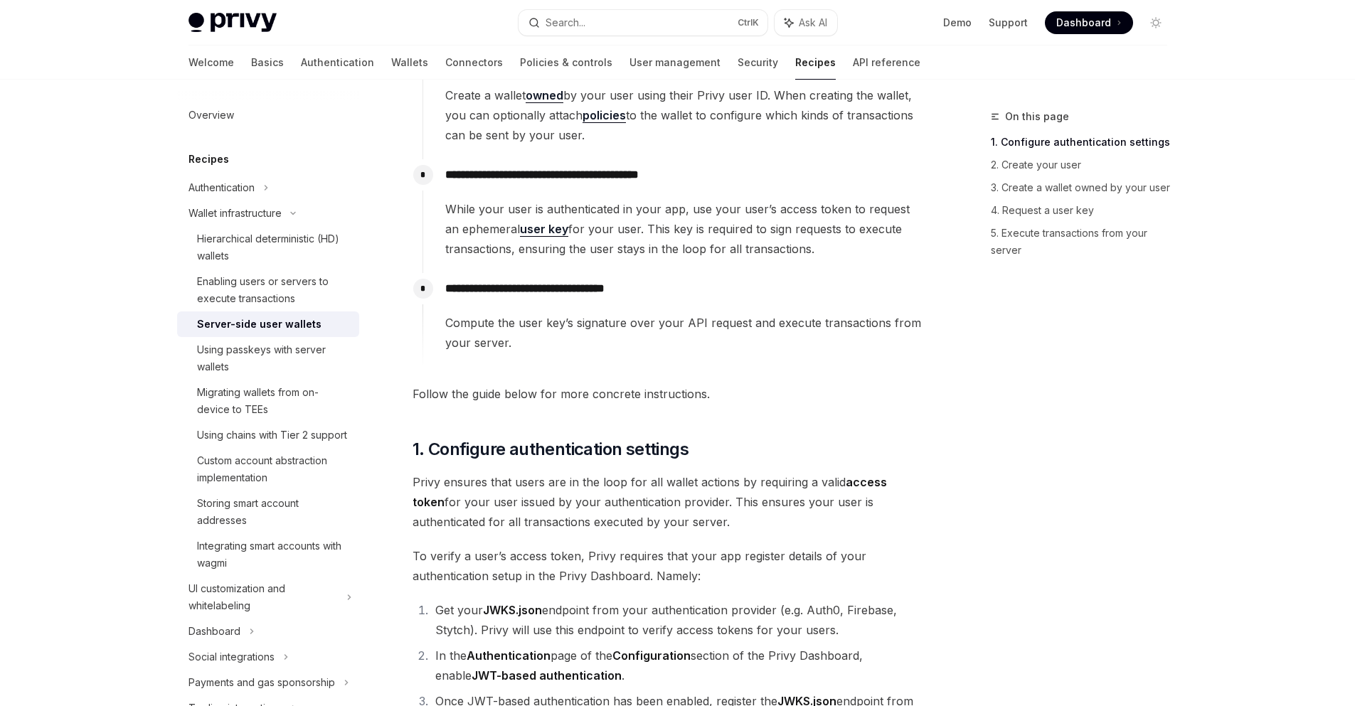
click at [1025, 416] on div "On this page 1. Configure authentication settings 2. Create your user 3. Create…" at bounding box center [1071, 407] width 216 height 598
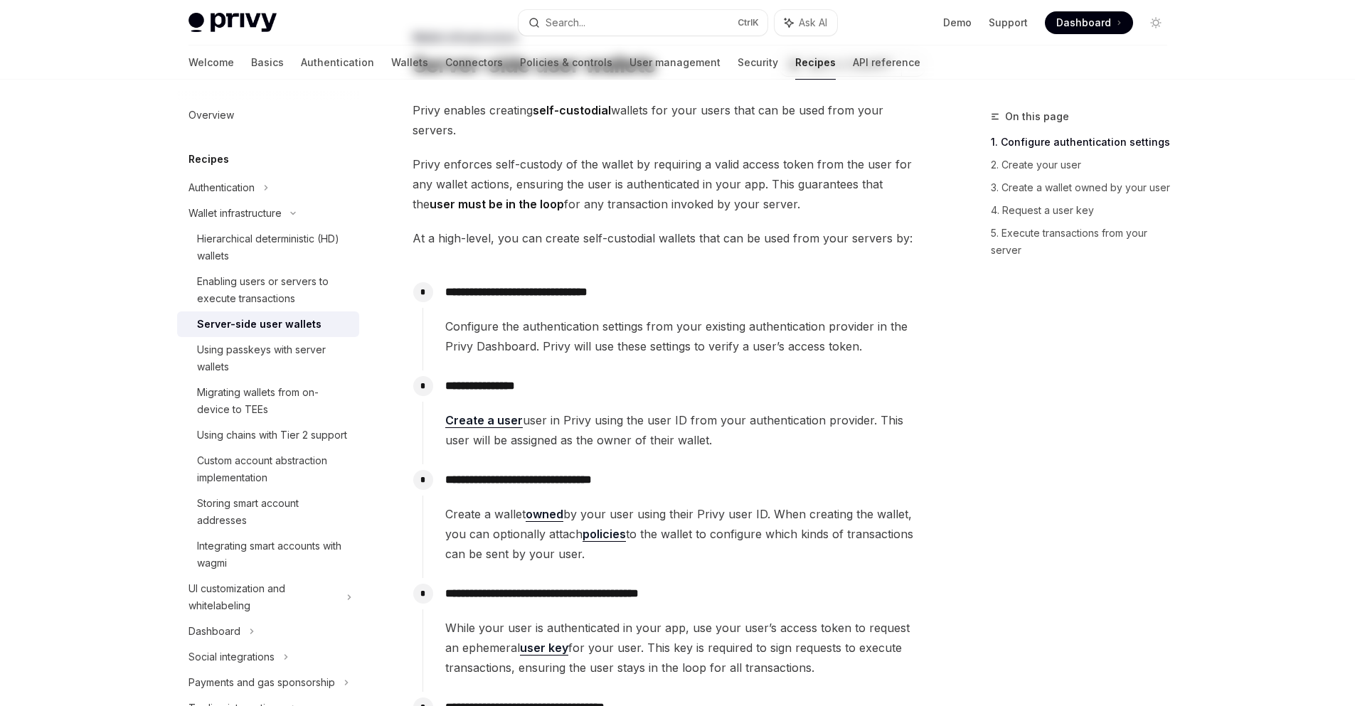
scroll to position [0, 0]
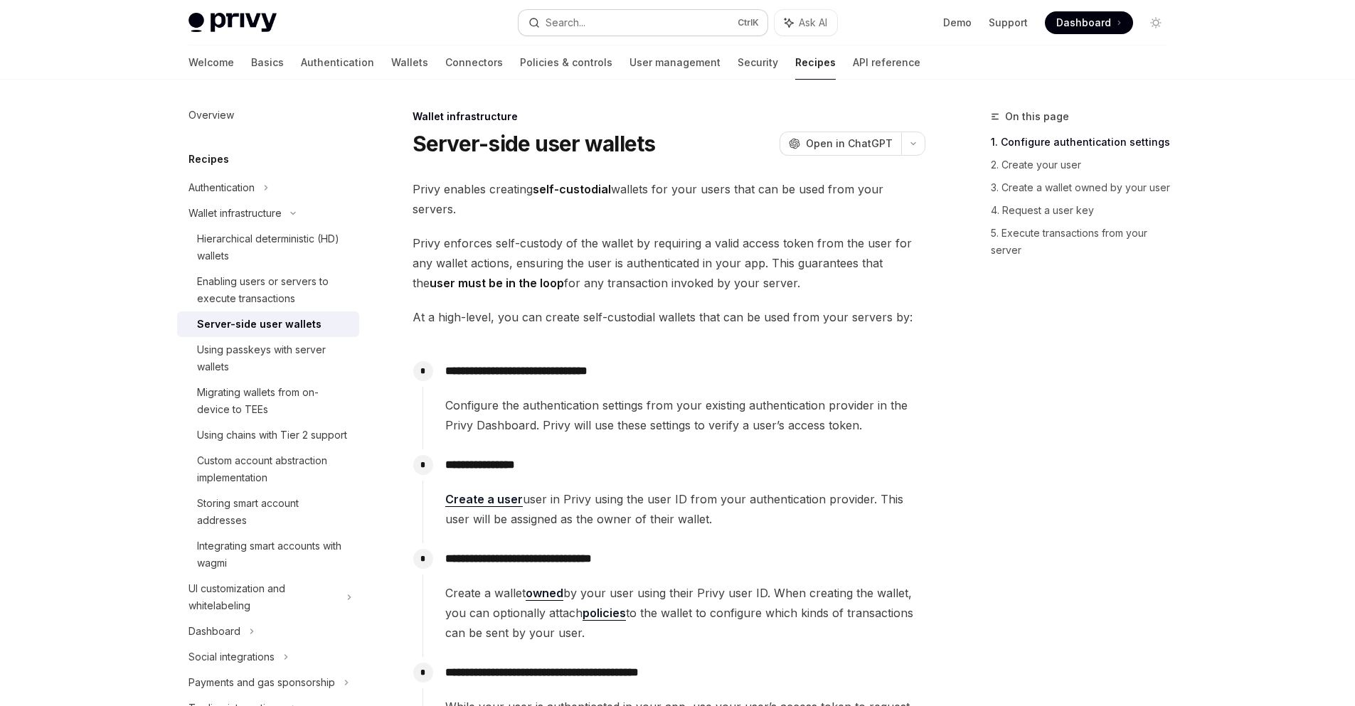
click at [585, 23] on div "Search..." at bounding box center [566, 22] width 40 height 17
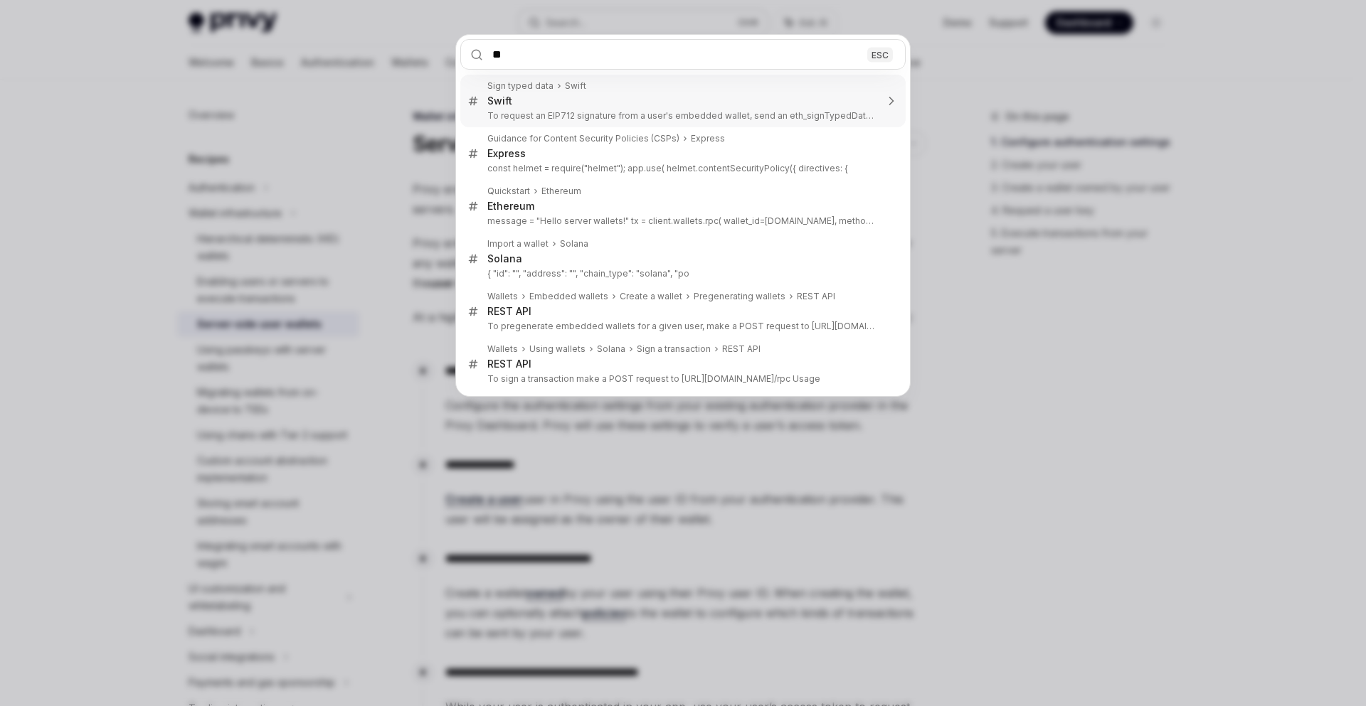
type input "*"
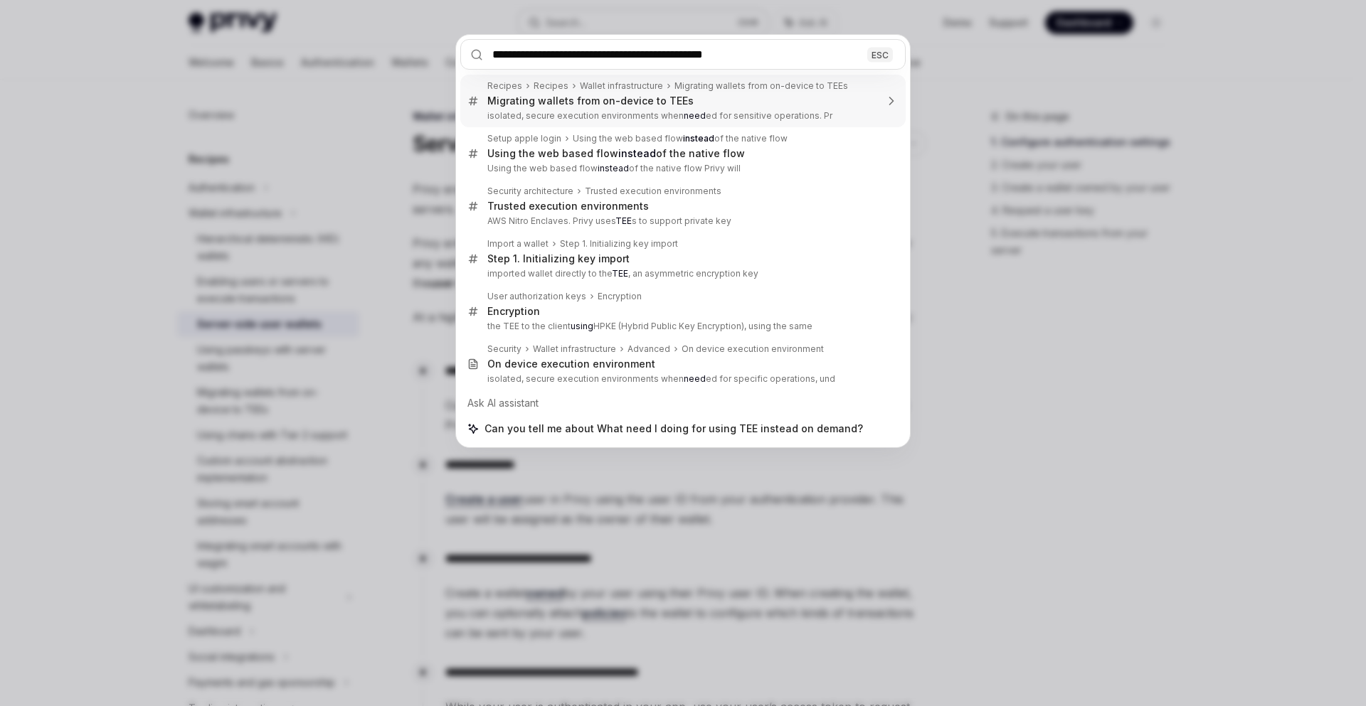
type input "**********"
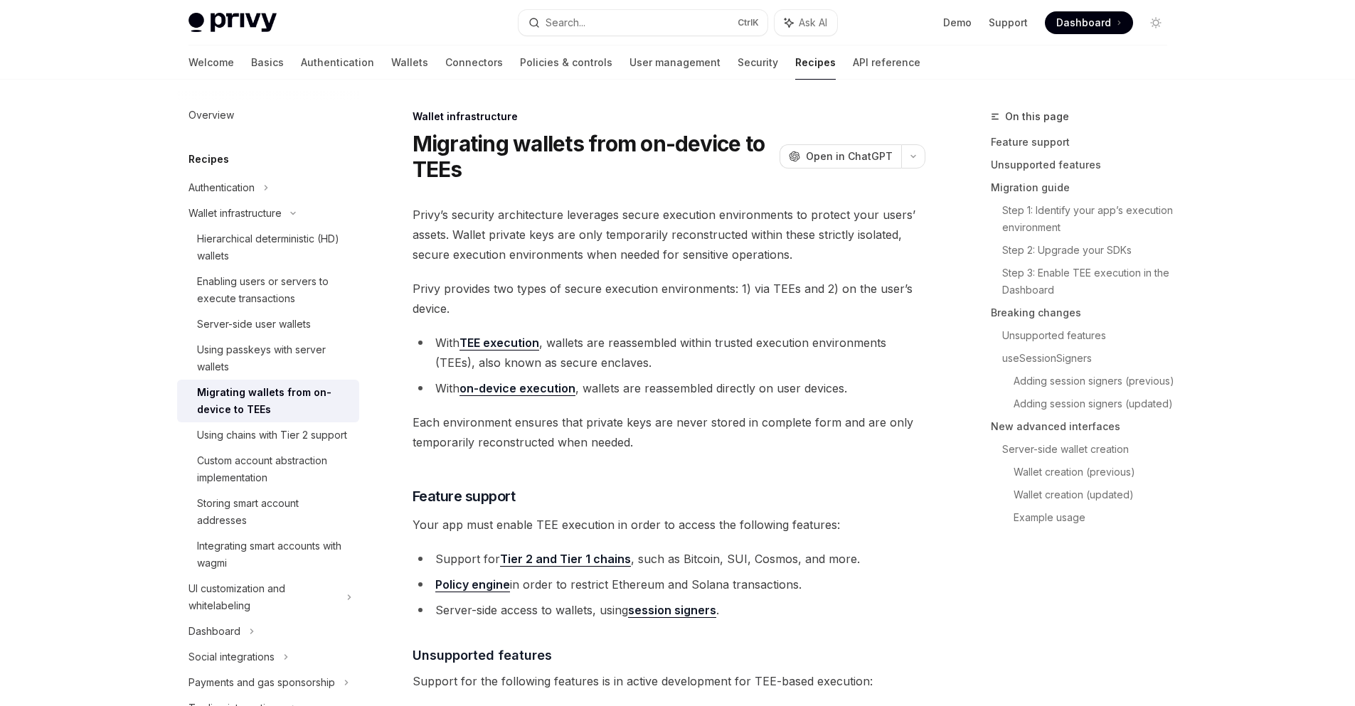
scroll to position [80, 0]
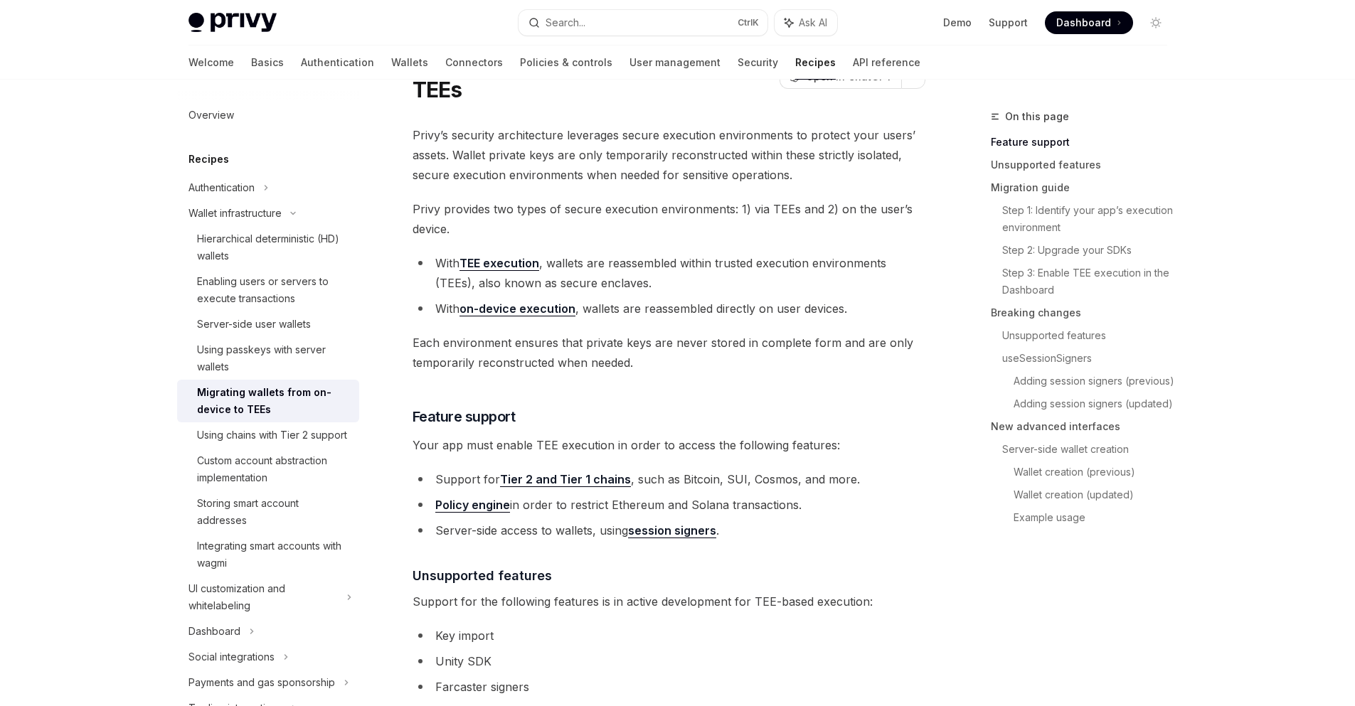
click at [585, 23] on div "Search..." at bounding box center [566, 22] width 40 height 17
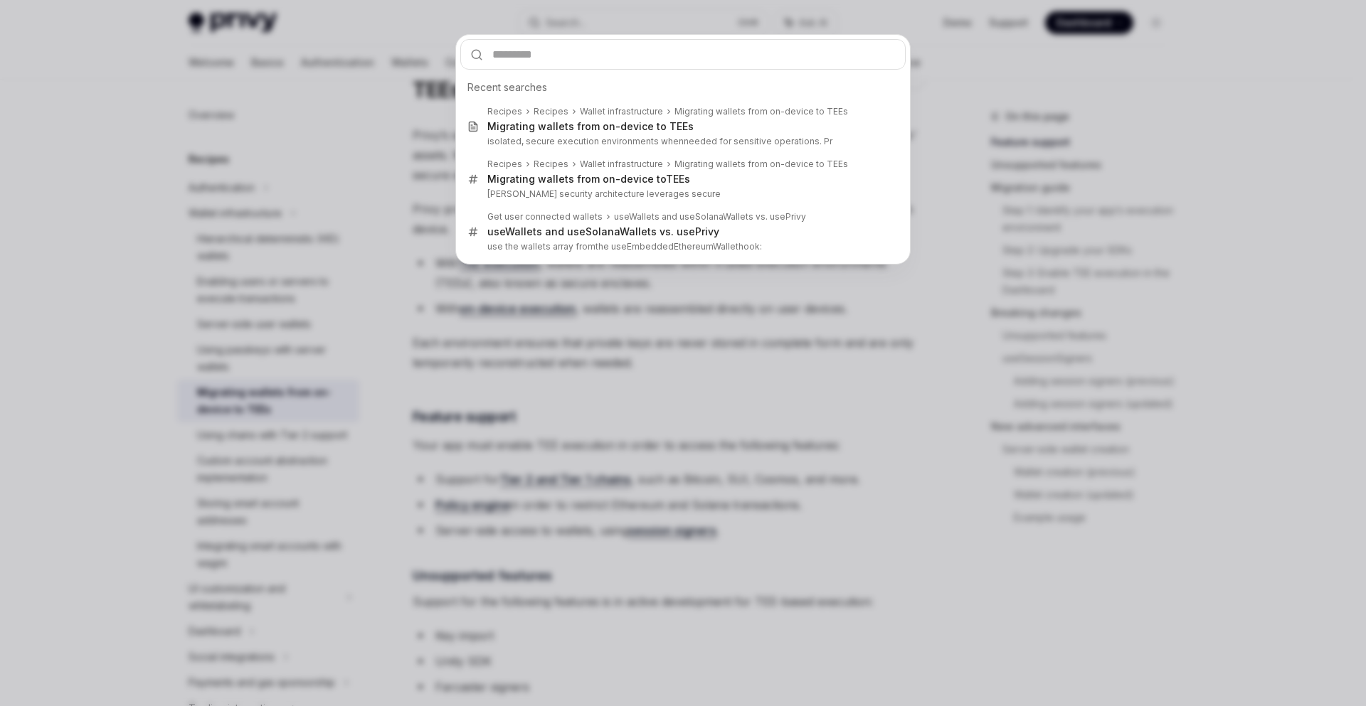
drag, startPoint x: 1361, startPoint y: 114, endPoint x: 1352, endPoint y: 114, distance: 9.2
click at [1355, 114] on div "Recent searches Recipes Recipes Wallet infrastructure Migrating wallets from on…" at bounding box center [683, 353] width 1366 height 706
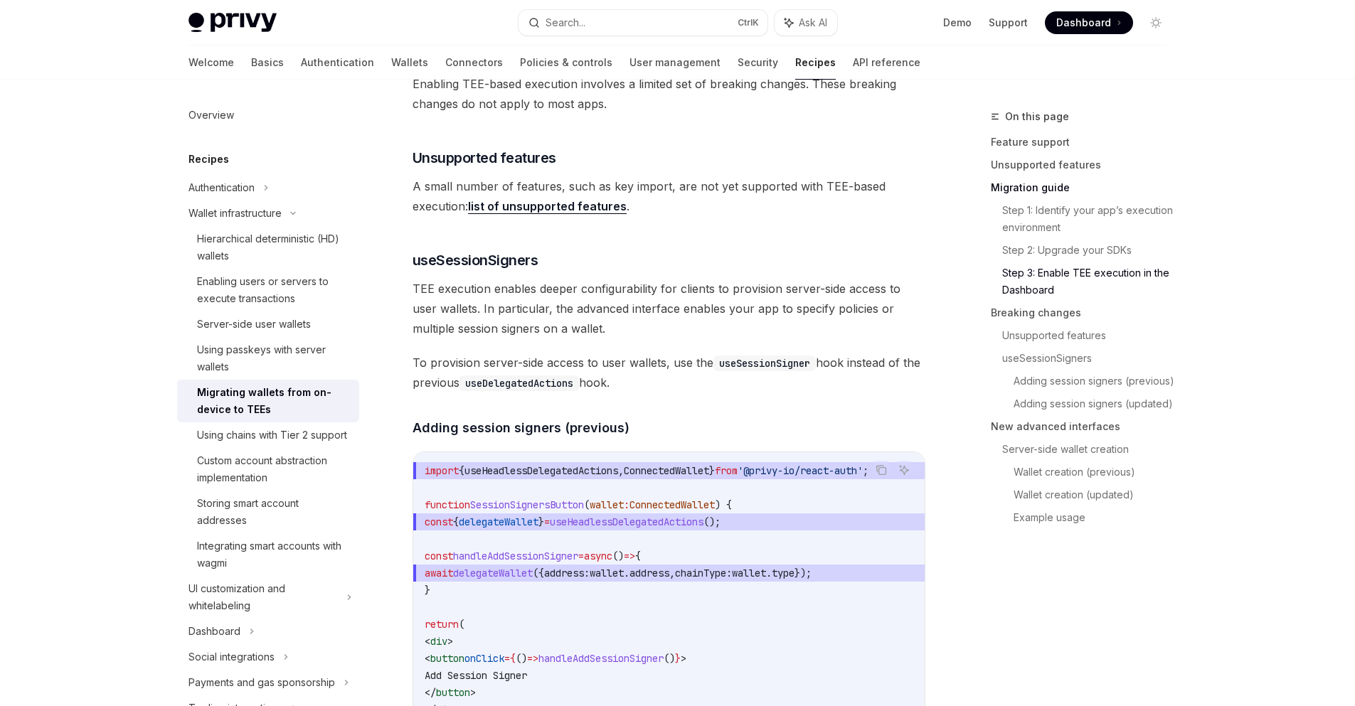
scroll to position [2020, 0]
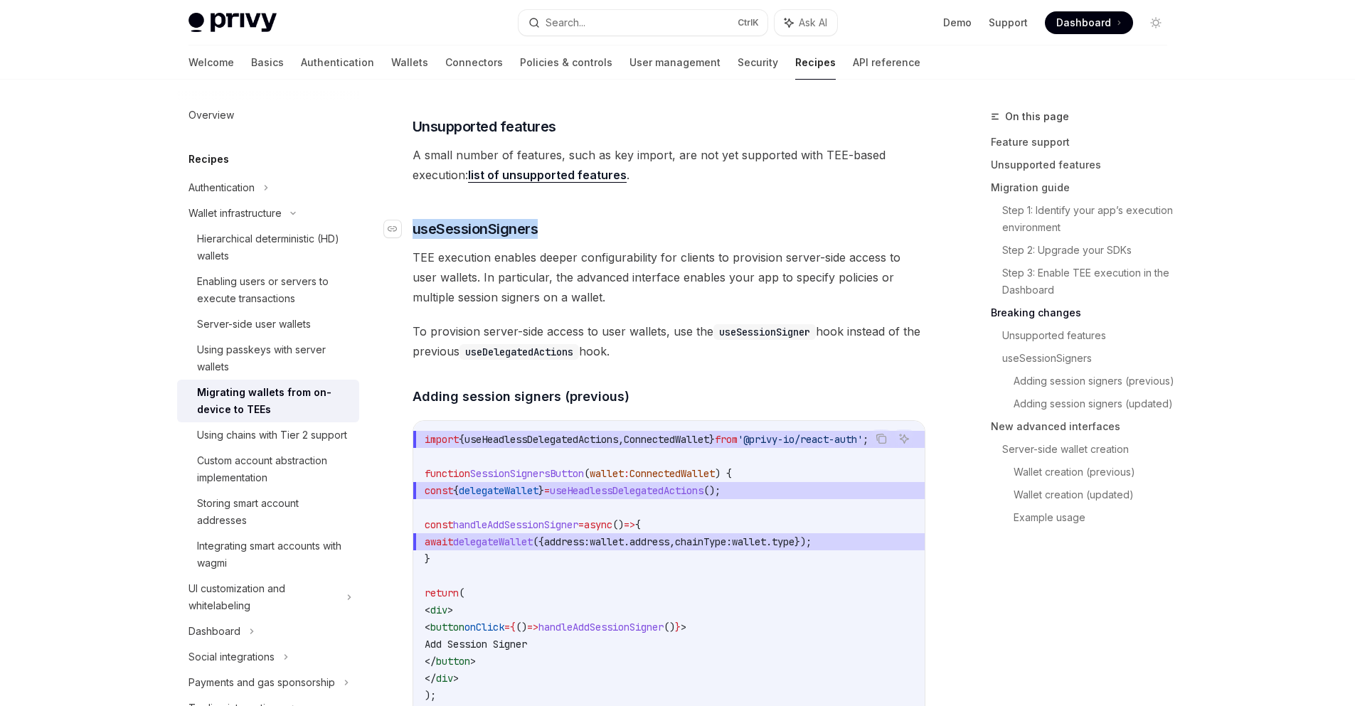
drag, startPoint x: 415, startPoint y: 229, endPoint x: 544, endPoint y: 233, distance: 129.5
click at [544, 233] on h3 "​ useSessionSigners" at bounding box center [669, 229] width 513 height 20
copy span "useSessionSigners"
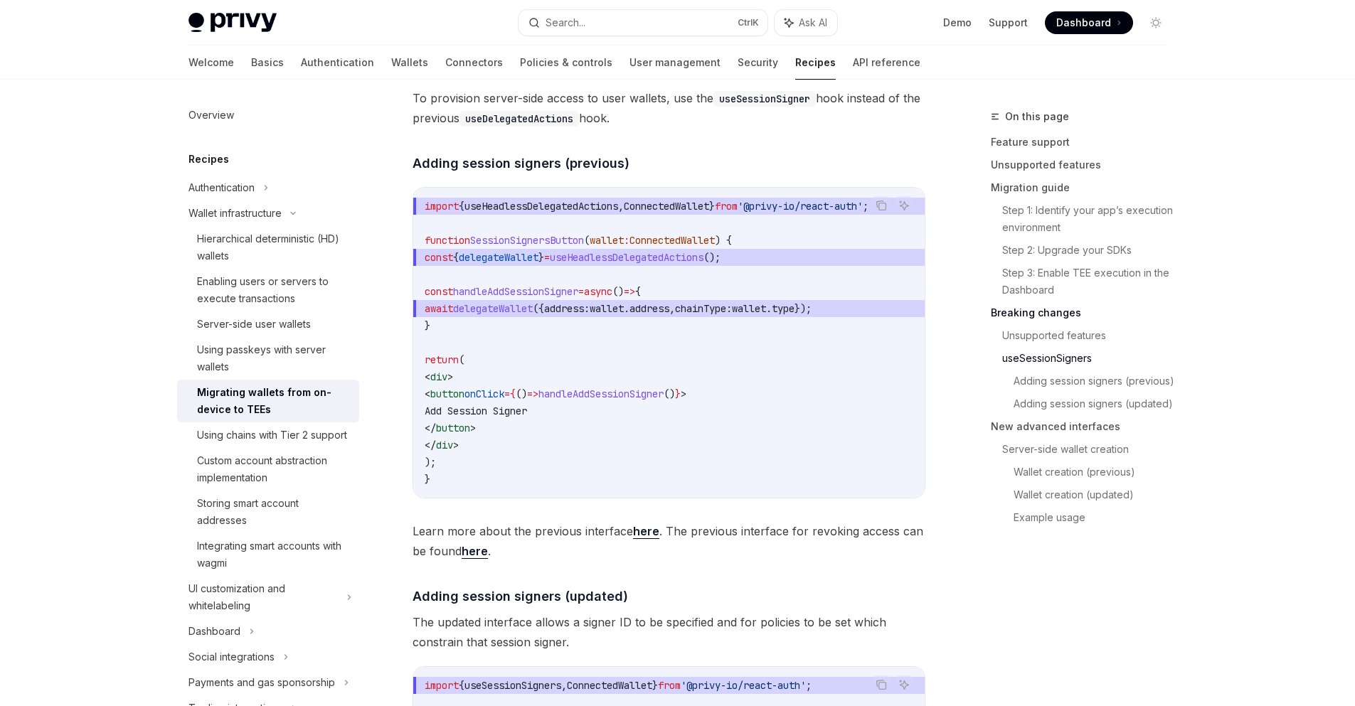
scroll to position [2186, 0]
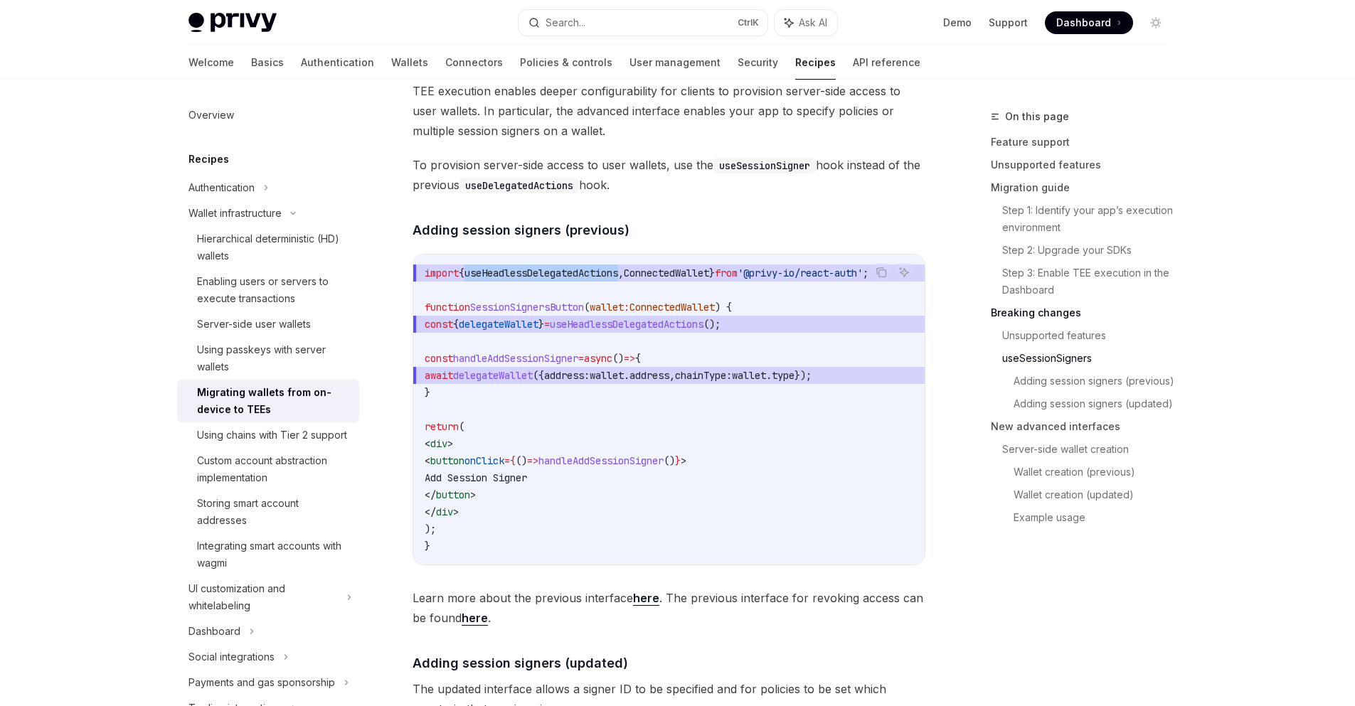
drag, startPoint x: 479, startPoint y: 275, endPoint x: 638, endPoint y: 270, distance: 158.7
click at [618, 270] on span "useHeadlessDelegatedActions" at bounding box center [542, 273] width 154 height 13
copy span "useHeadlessDelegatedActions"
drag, startPoint x: 460, startPoint y: 231, endPoint x: 556, endPoint y: 230, distance: 95.3
click at [556, 230] on span "Adding session signers (previous)" at bounding box center [521, 230] width 217 height 19
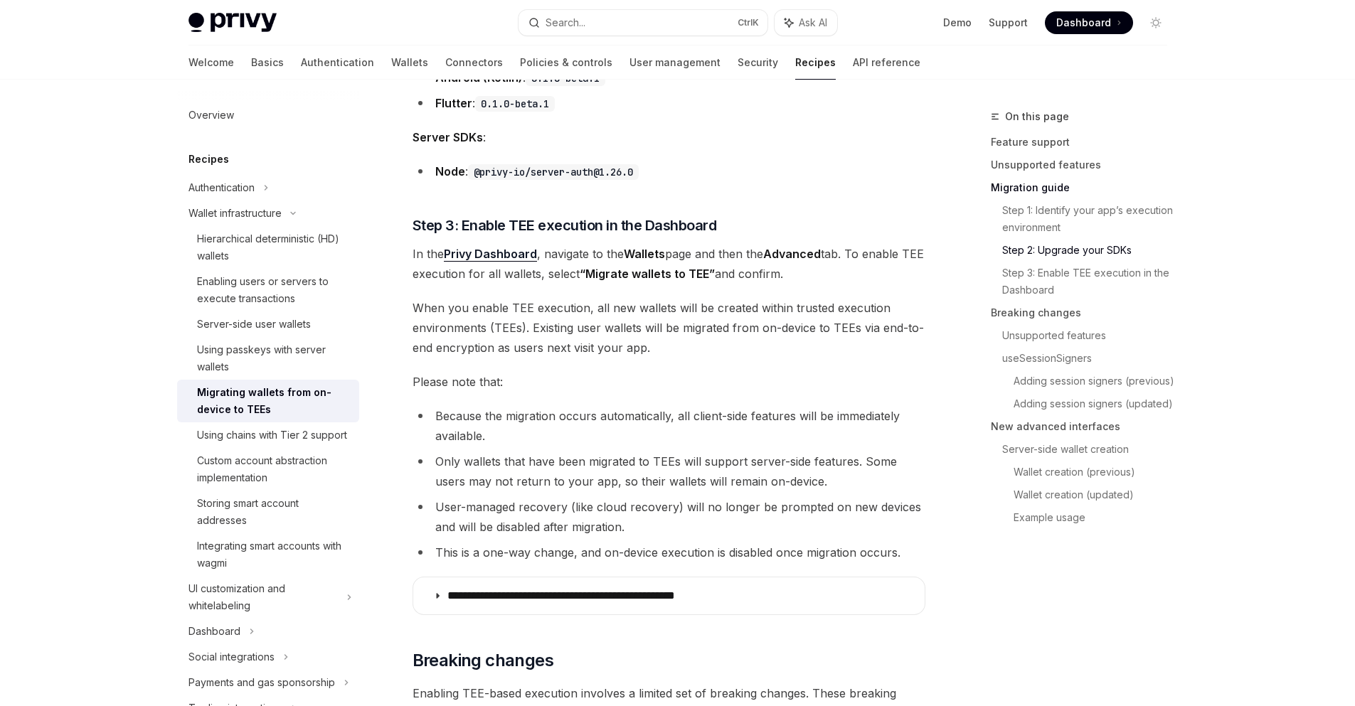
scroll to position [1356, 0]
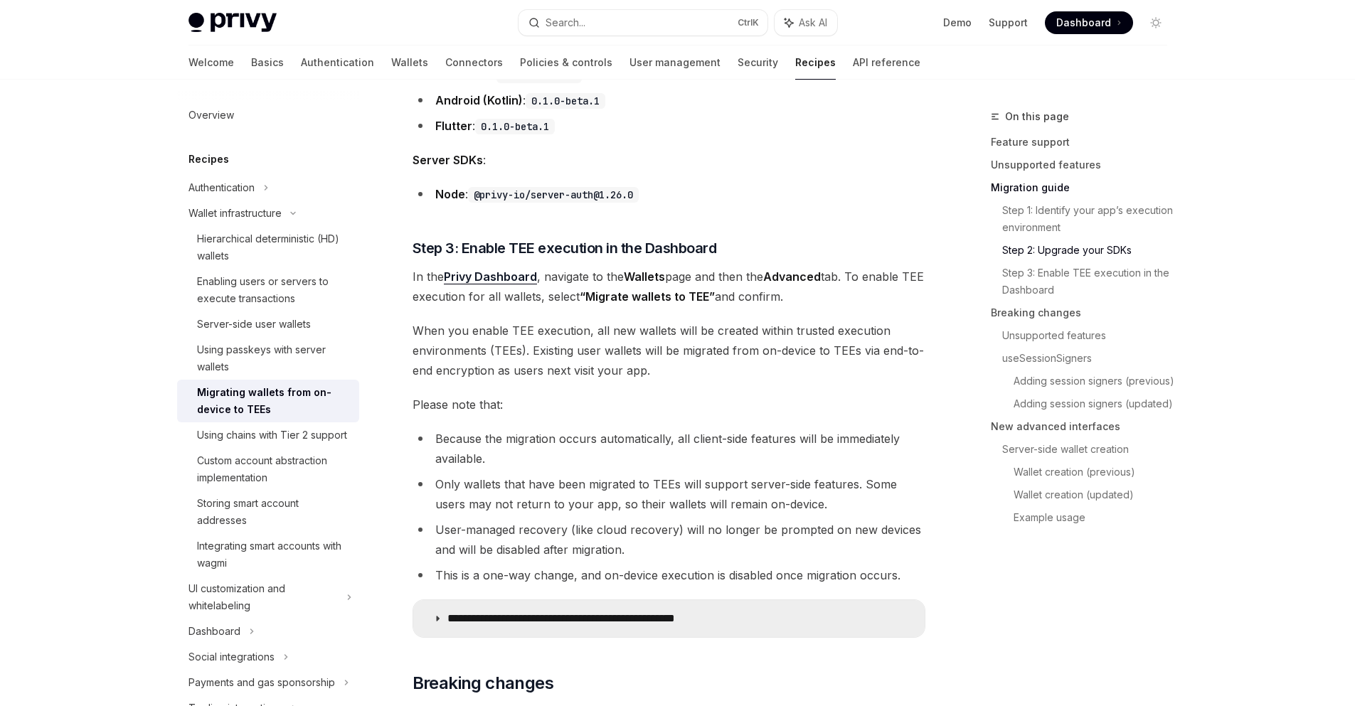
click at [768, 624] on summary "**********" at bounding box center [669, 618] width 512 height 37
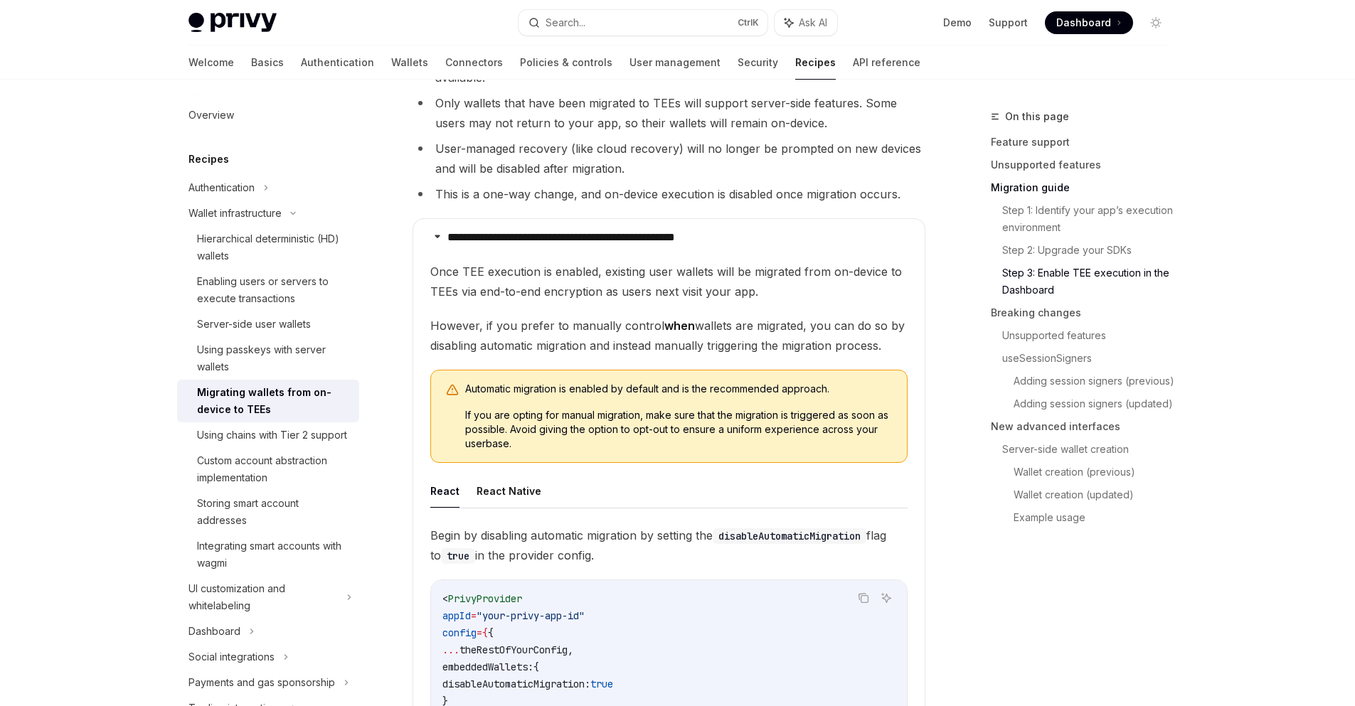
scroll to position [1769, 0]
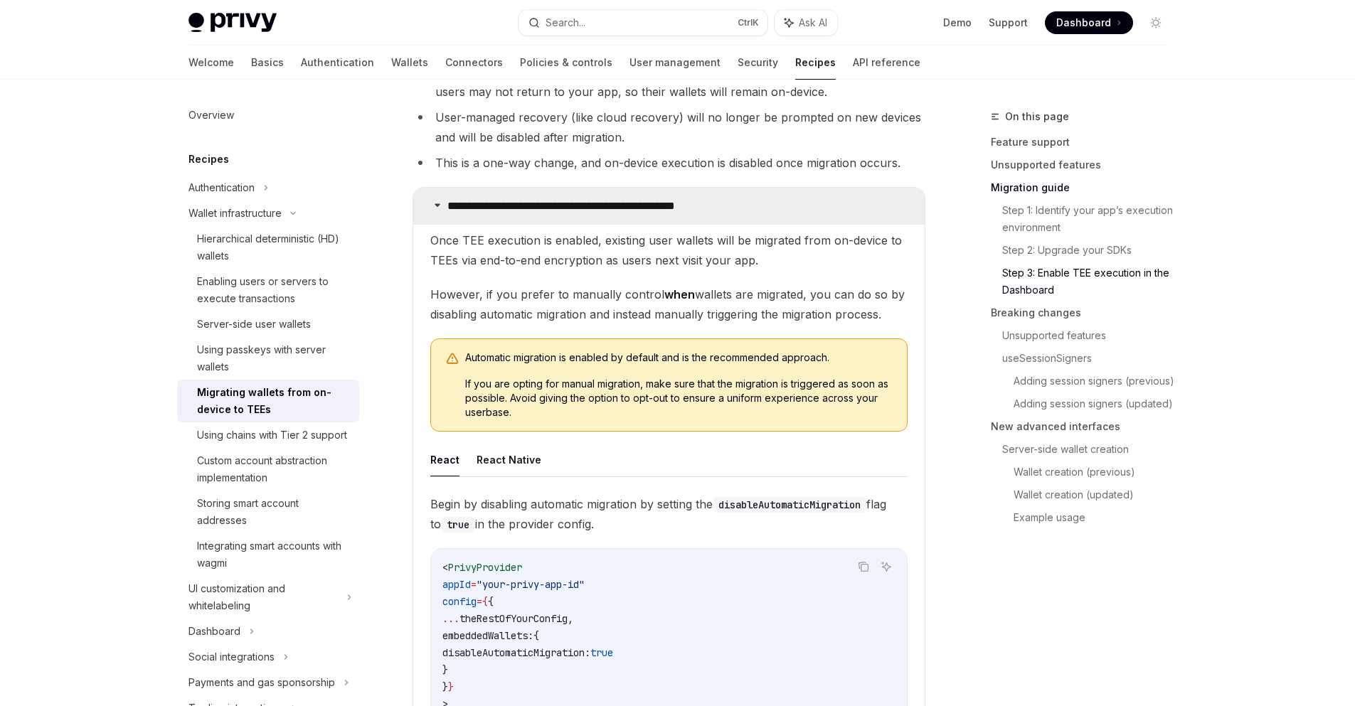
click at [621, 208] on p "**********" at bounding box center [593, 206] width 293 height 14
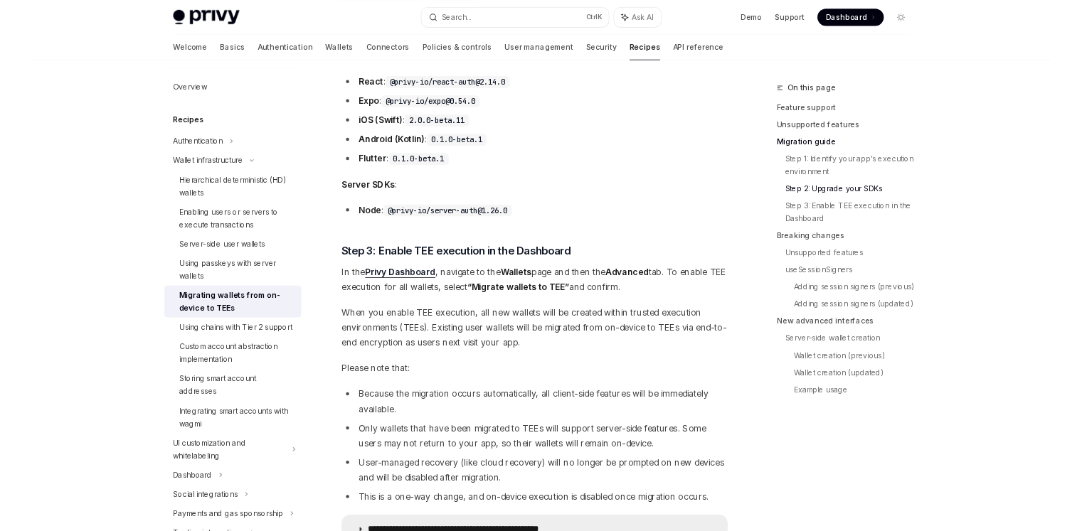
scroll to position [1271, 0]
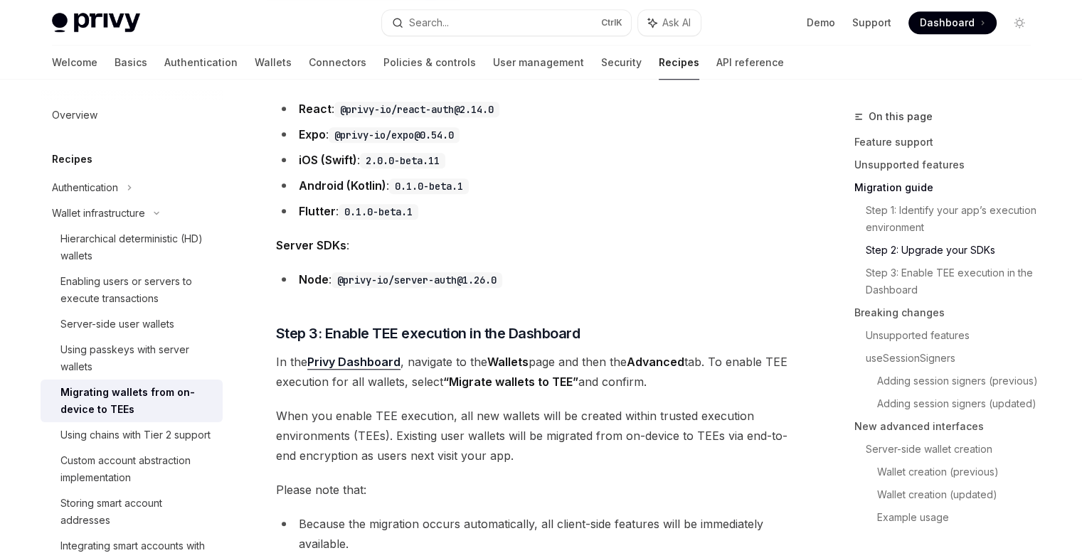
type textarea "*"
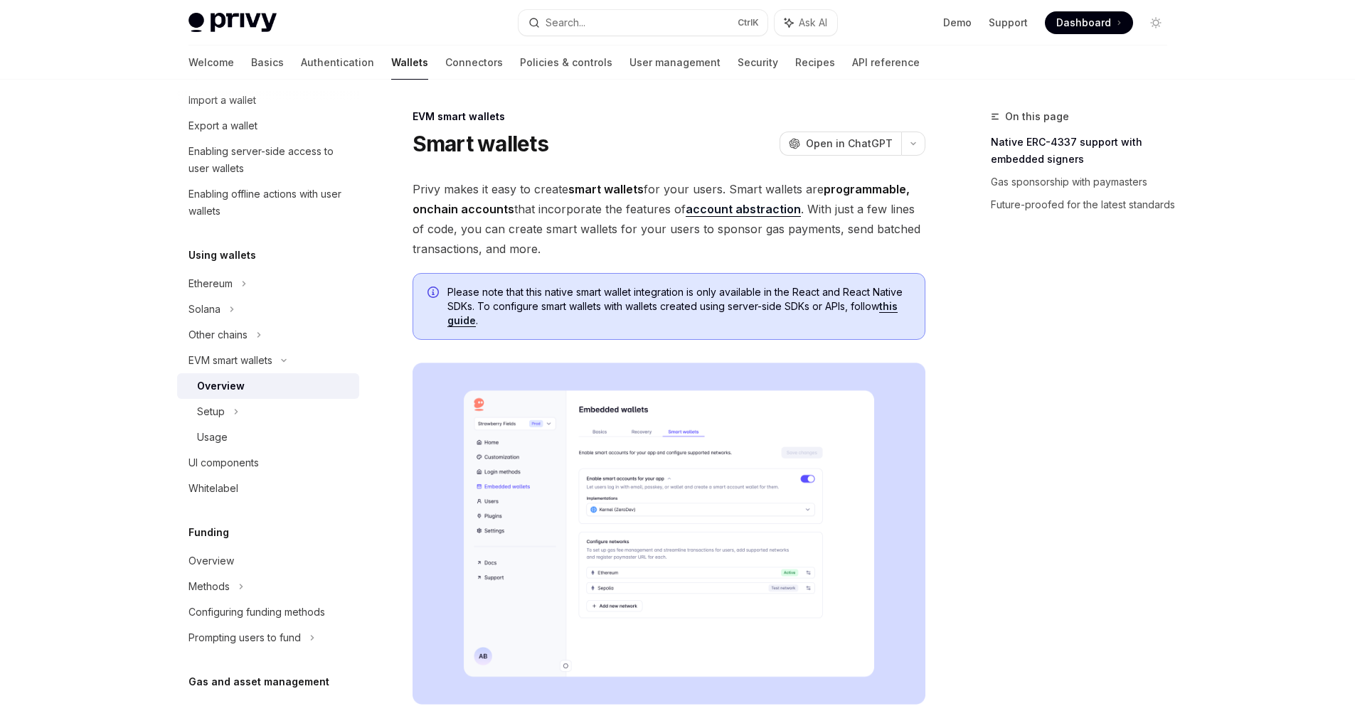
scroll to position [166, 0]
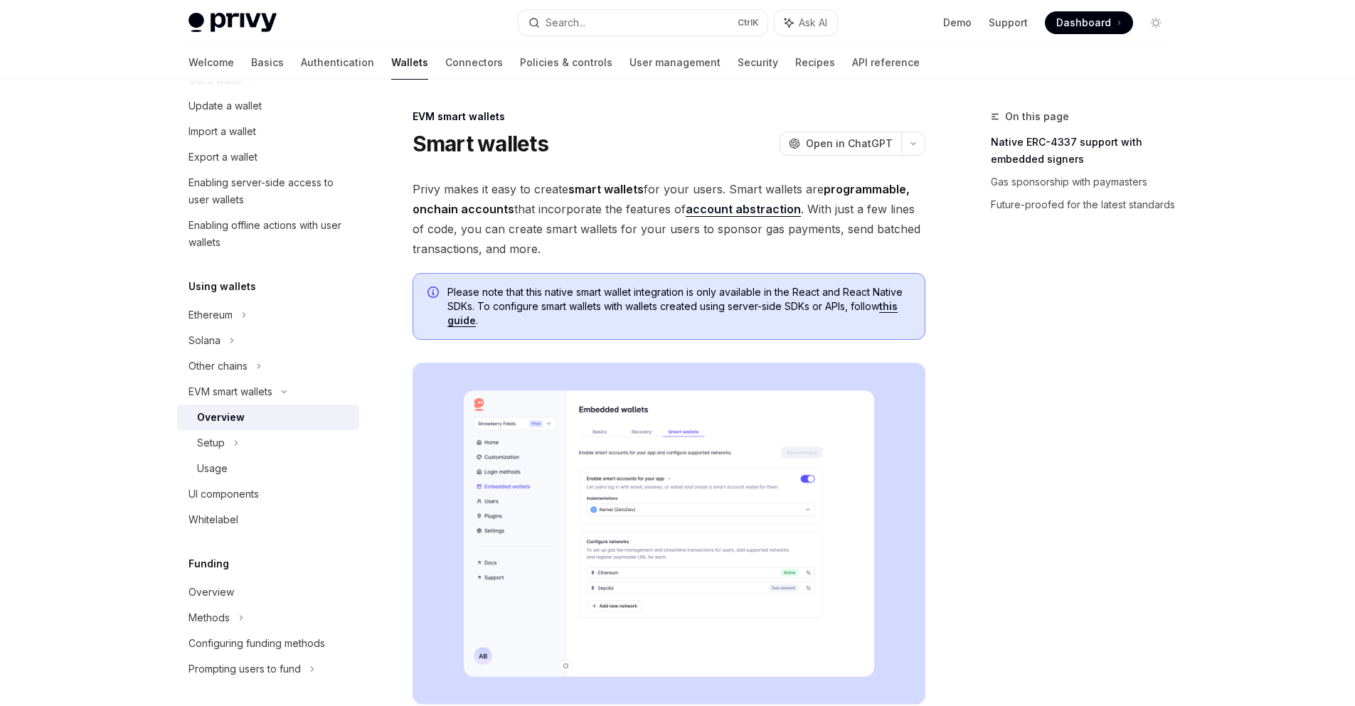
type textarea "*"
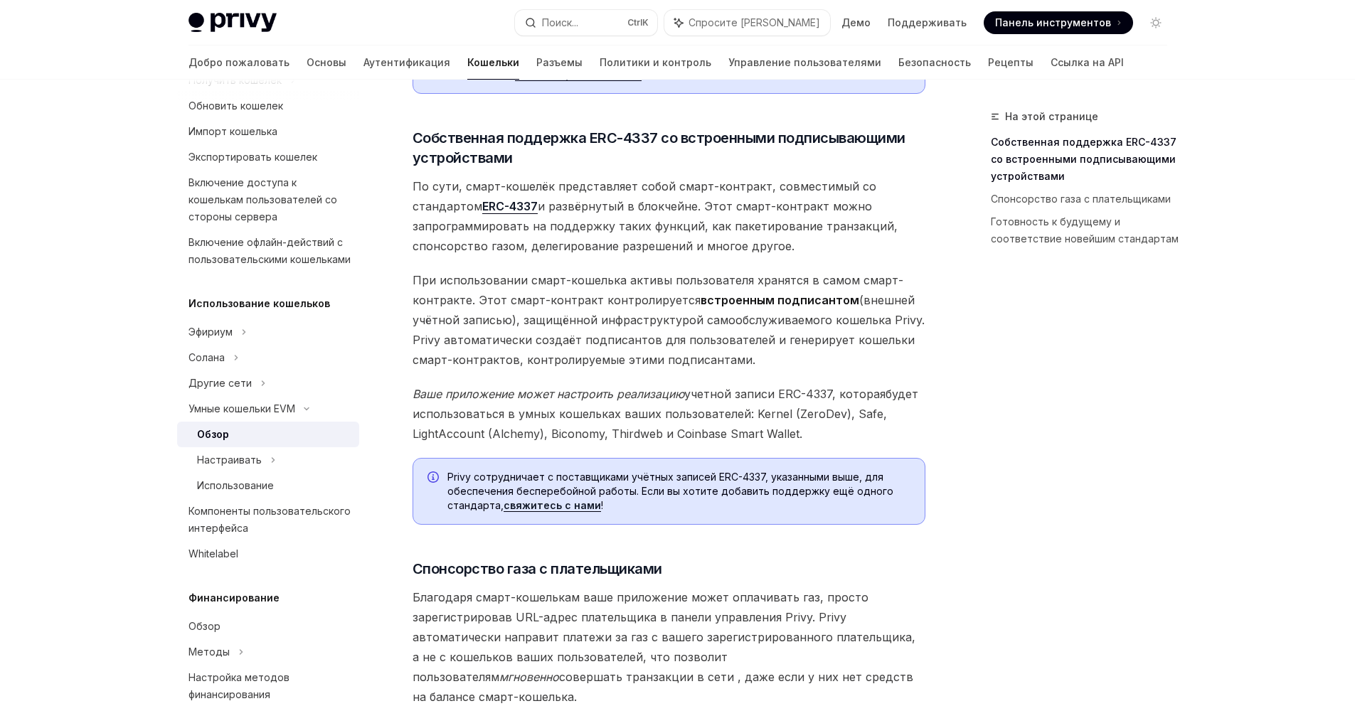
scroll to position [830, 0]
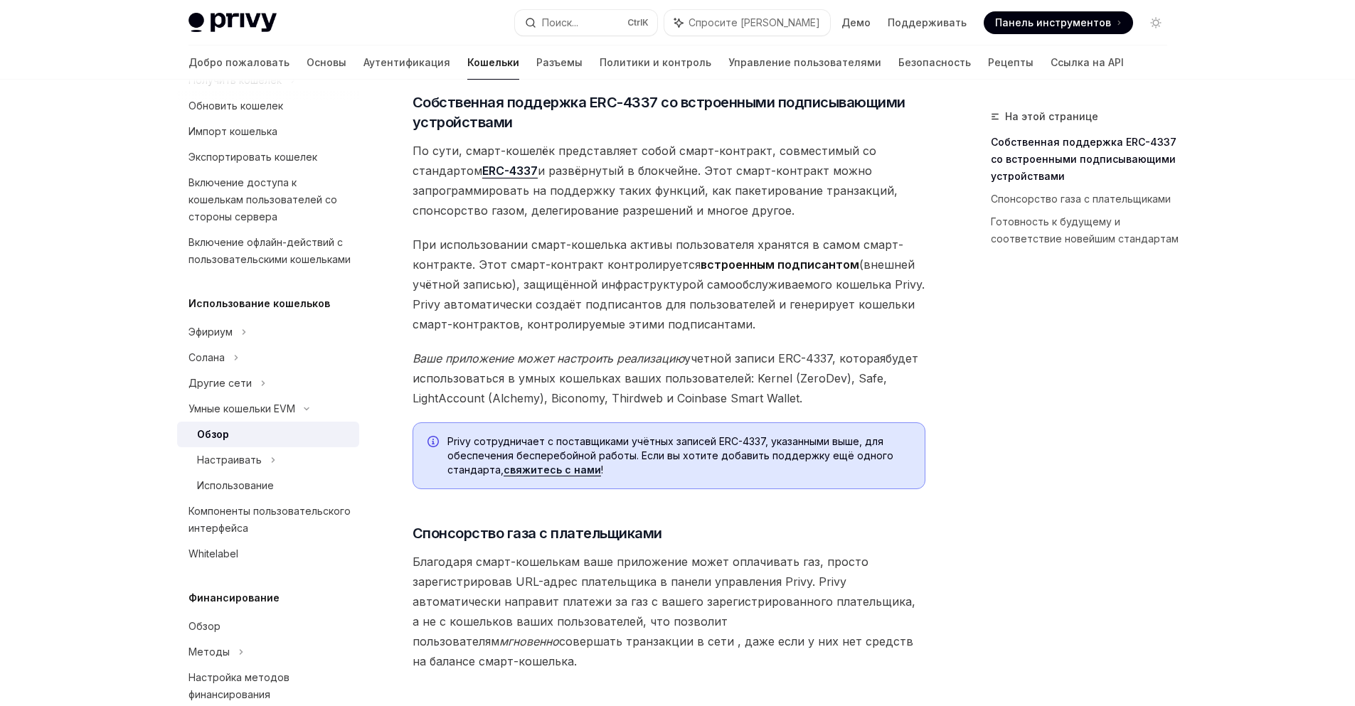
click at [921, 139] on div "Privy упрощает создание умных кошельков для ваших пользователей. Умные кошельки…" at bounding box center [669, 101] width 513 height 1505
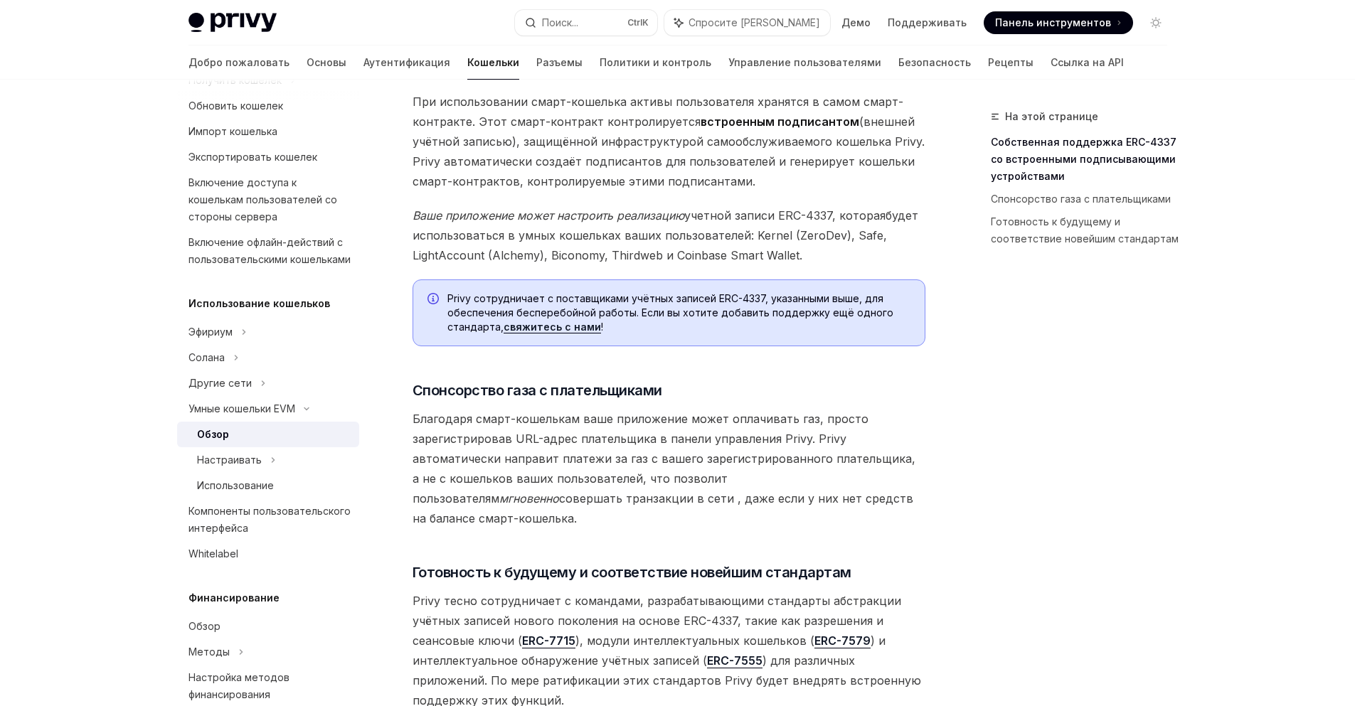
scroll to position [1162, 0]
